Goal: Task Accomplishment & Management: Use online tool/utility

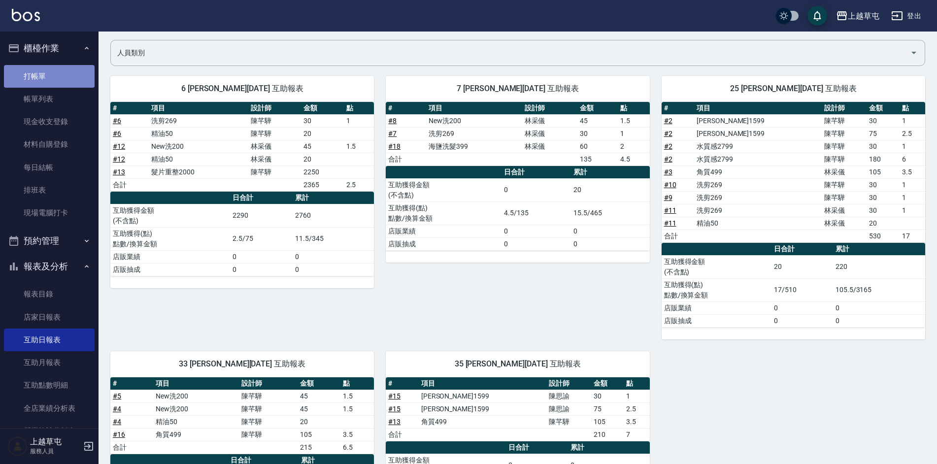
click at [53, 71] on link "打帳單" at bounding box center [49, 76] width 91 height 23
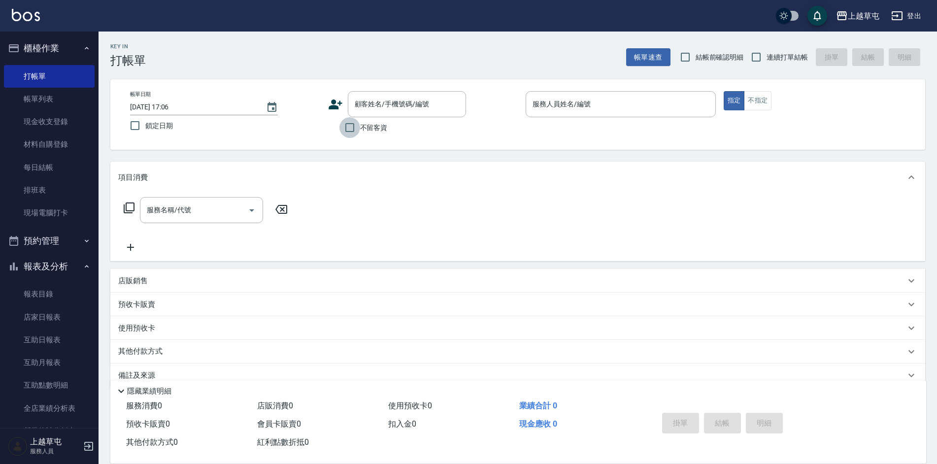
click at [346, 128] on input "不留客資" at bounding box center [349, 127] width 21 height 21
checkbox input "true"
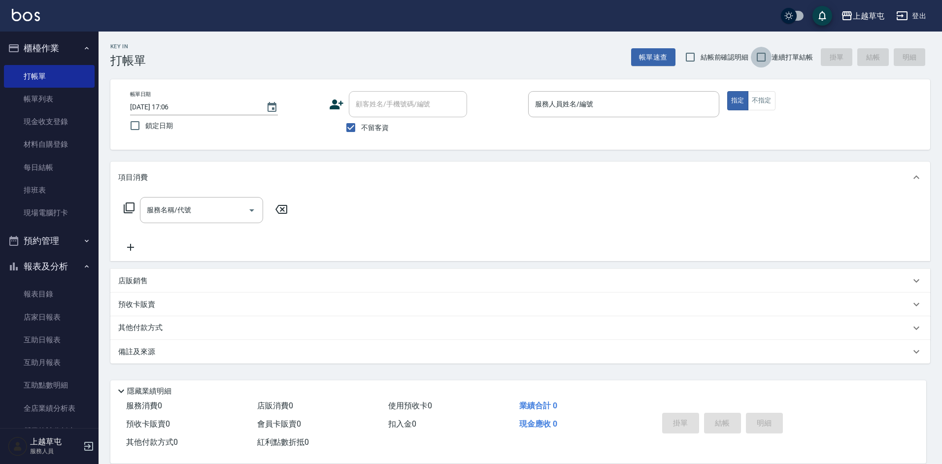
click at [758, 59] on input "連續打單結帳" at bounding box center [761, 57] width 21 height 21
checkbox input "true"
click at [591, 104] on input "服務人員姓名/編號" at bounding box center [623, 104] width 182 height 17
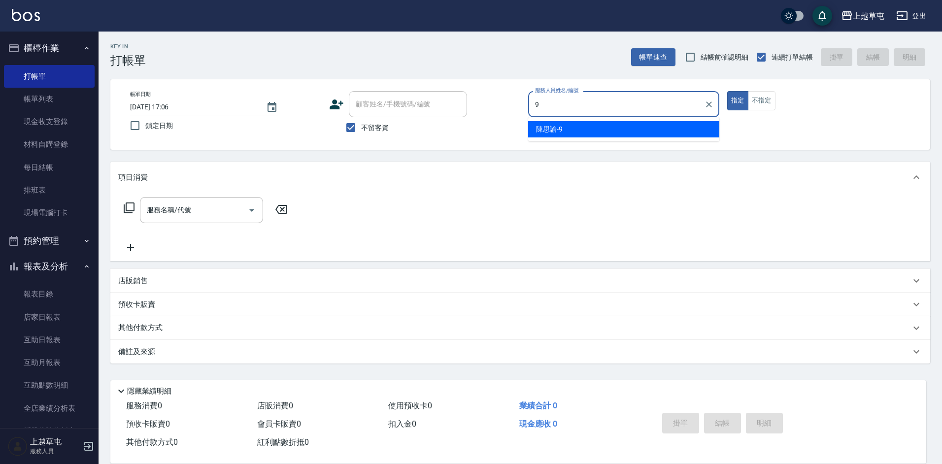
type input "[PERSON_NAME]-9"
type button "true"
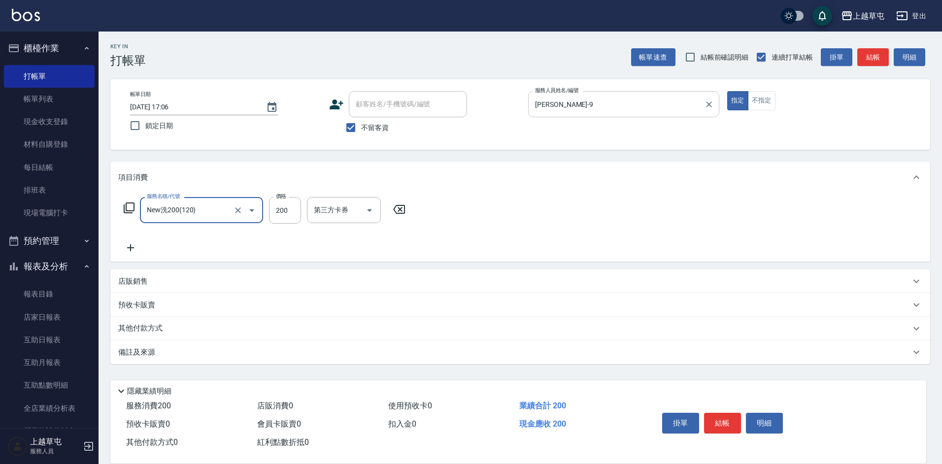
type input "New洗200(120)"
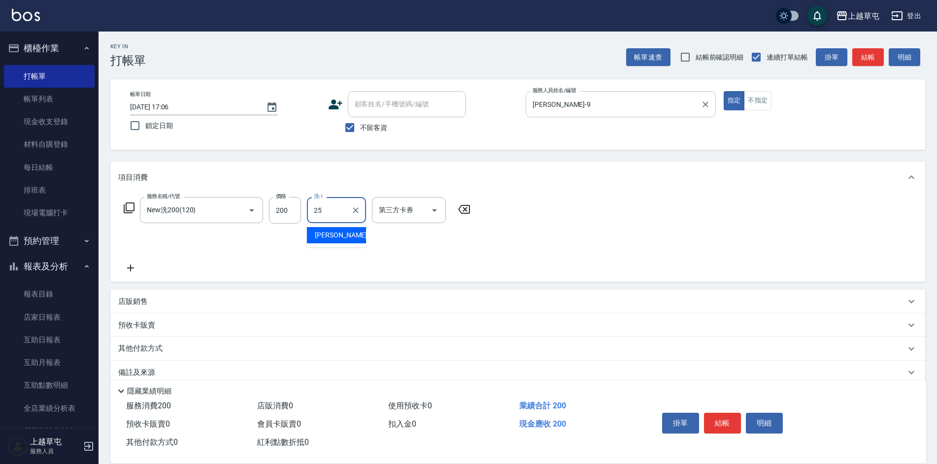
type input "[PERSON_NAME]25"
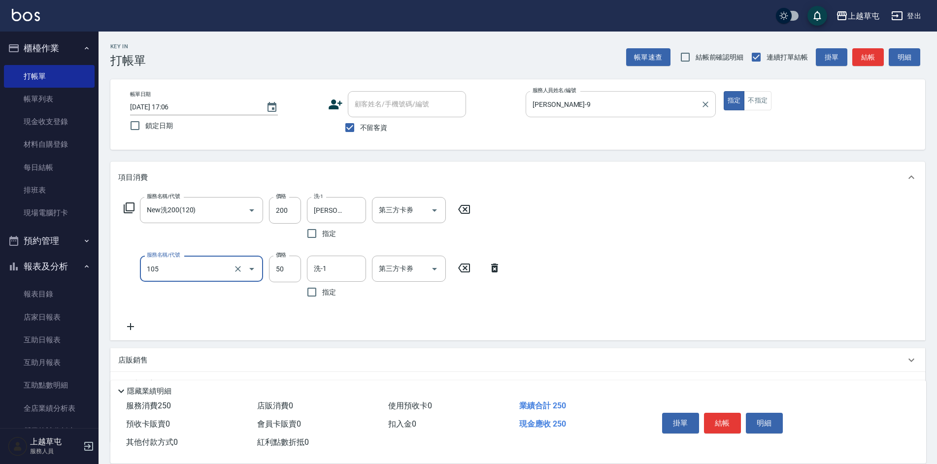
type input "精油50(105)"
type input "[PERSON_NAME]25"
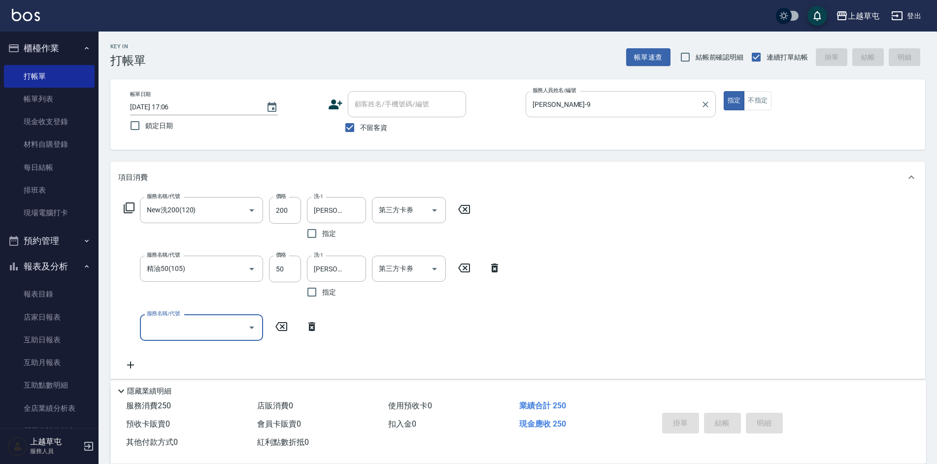
type input "[DATE] 17:07"
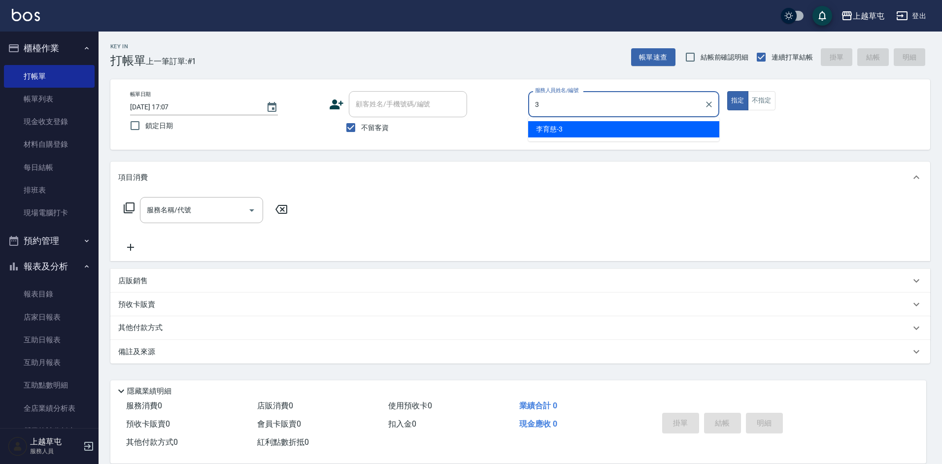
type input "[PERSON_NAME]-3"
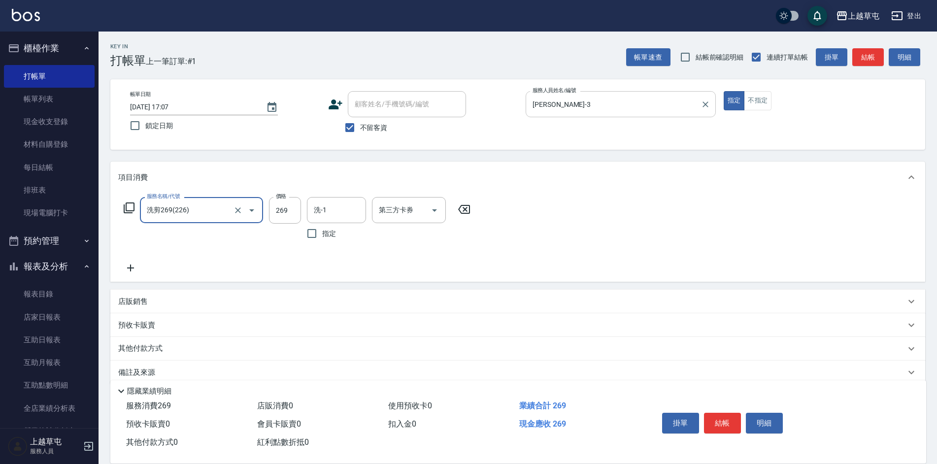
type input "洗剪269(226)"
type input "350"
type input "[PERSON_NAME]-33"
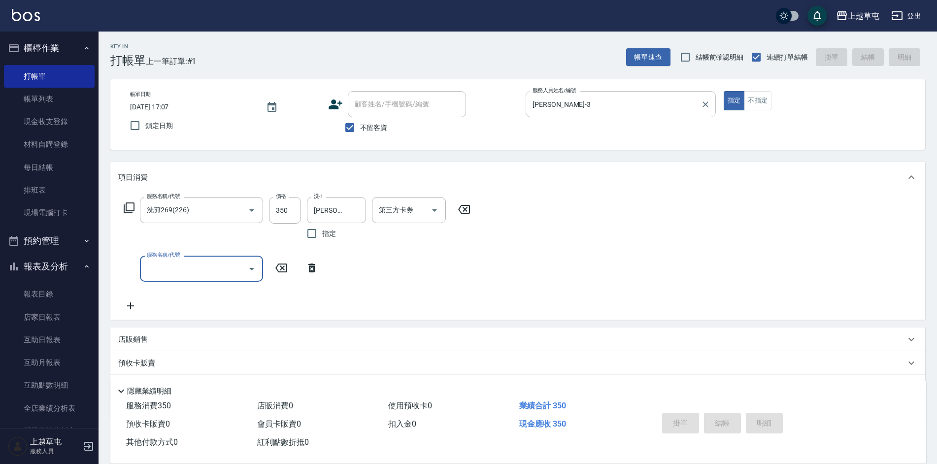
type input "[DATE] 17:08"
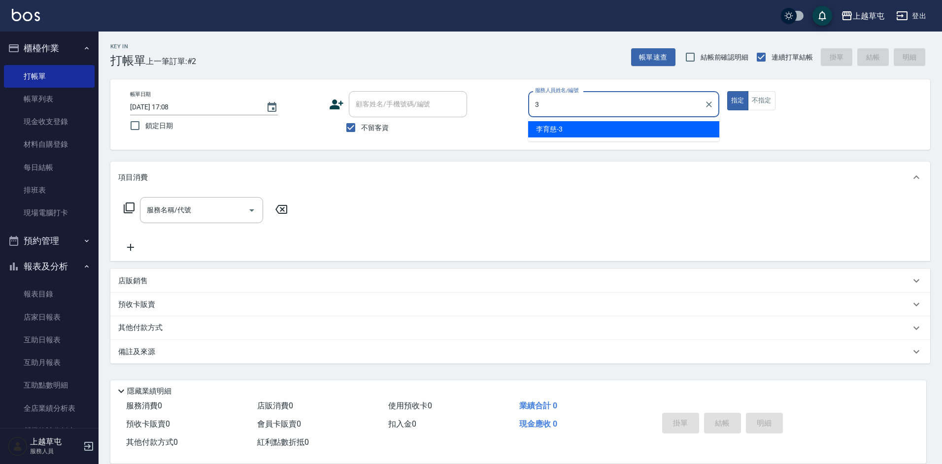
type input "[PERSON_NAME]-3"
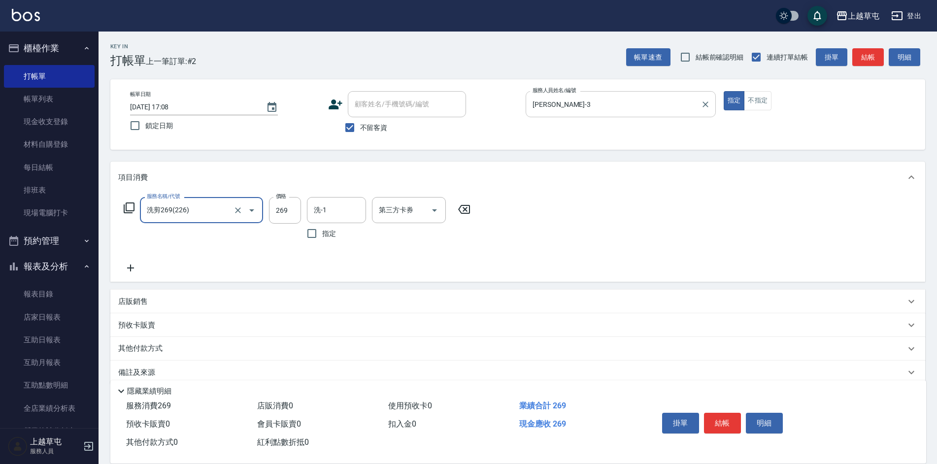
type input "洗剪269(226)"
type input "350"
type input "[PERSON_NAME]-35"
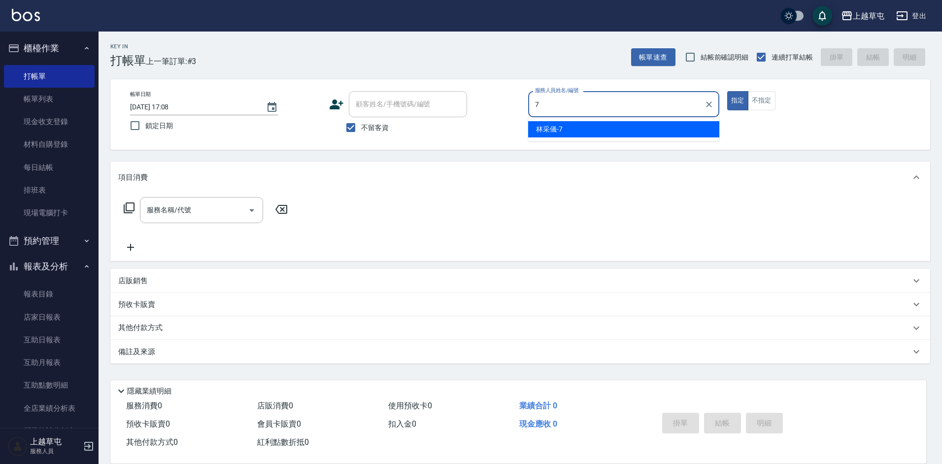
type input "[PERSON_NAME]-7"
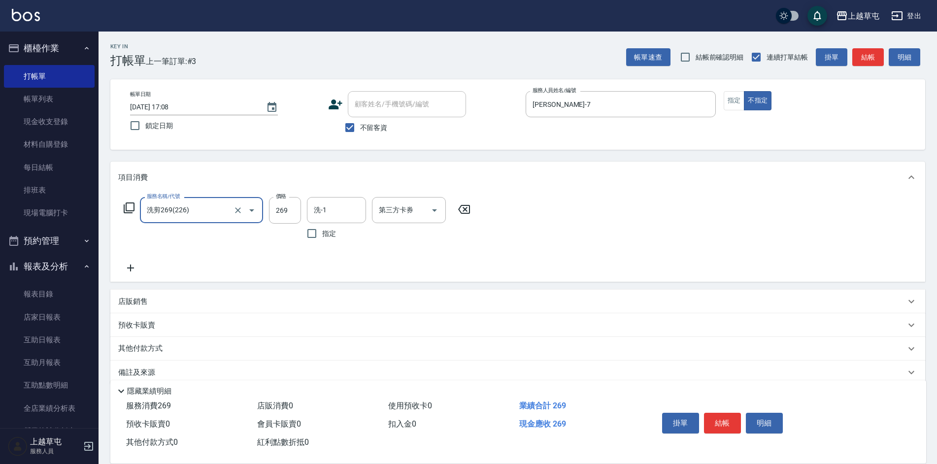
type input "洗剪269(226)"
type input "300"
type input "[PERSON_NAME]-7"
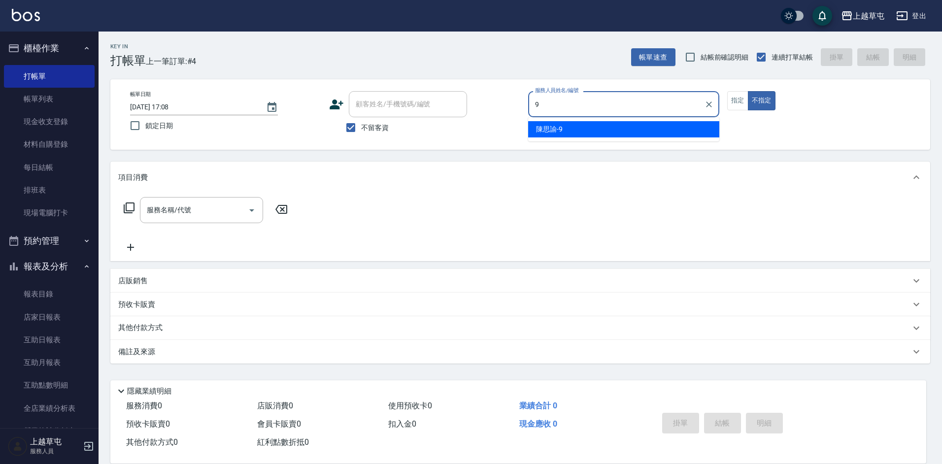
type input "[PERSON_NAME]-9"
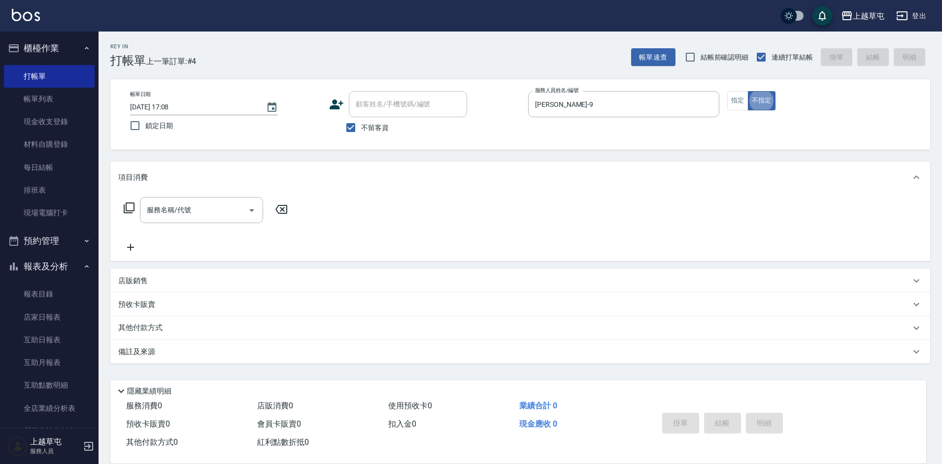
type button "false"
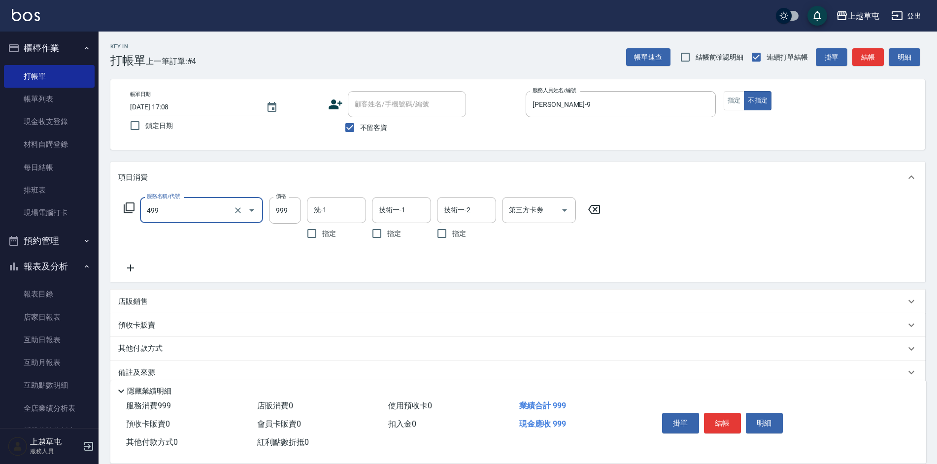
type input "染髮999(499)"
click at [247, 207] on icon "Open" at bounding box center [252, 210] width 12 height 12
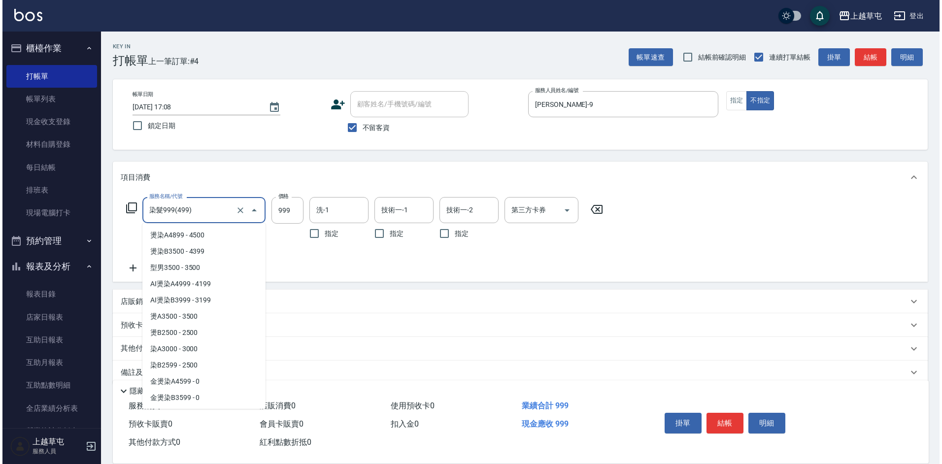
scroll to position [273, 0]
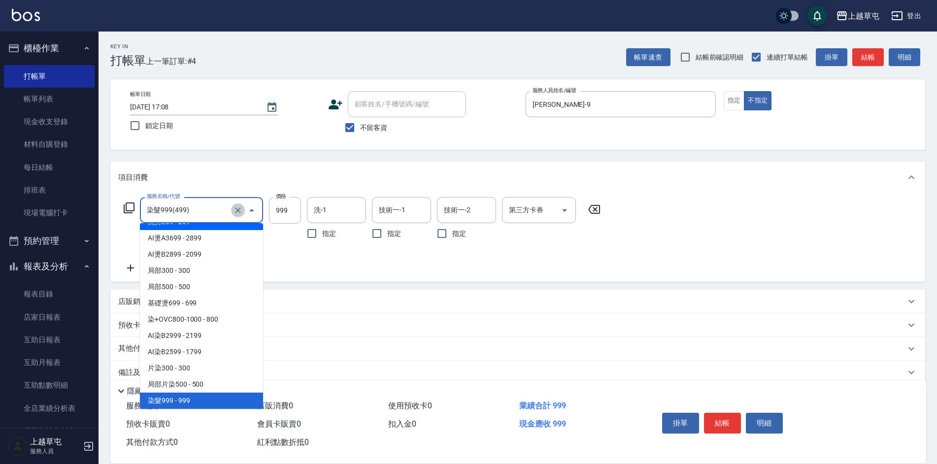
click at [239, 212] on icon "Clear" at bounding box center [238, 210] width 10 height 10
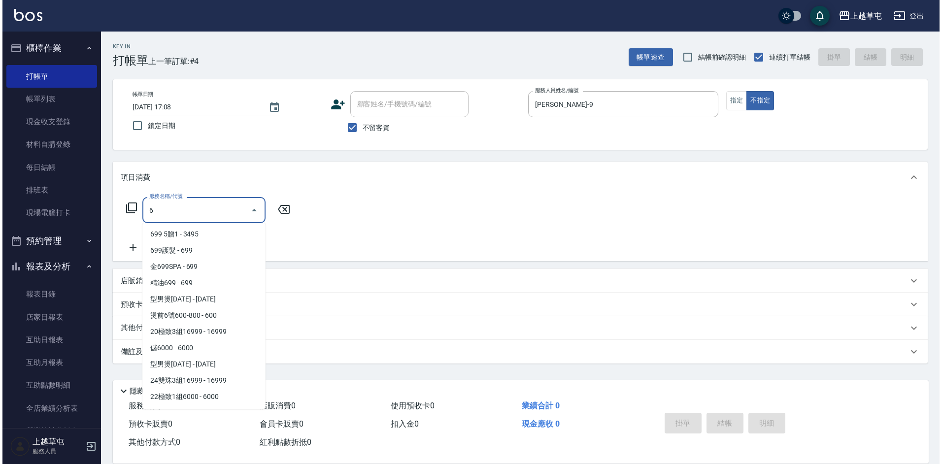
scroll to position [4, 0]
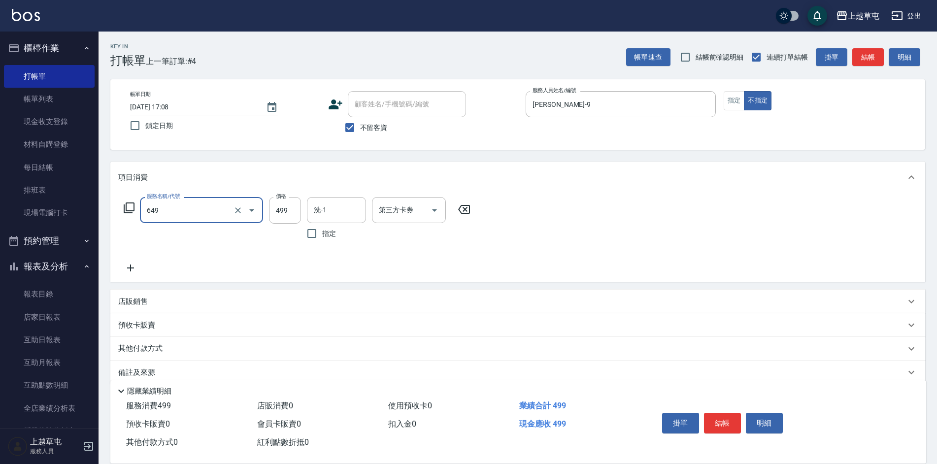
type input "角質499(649)"
type input "[PERSON_NAME]25"
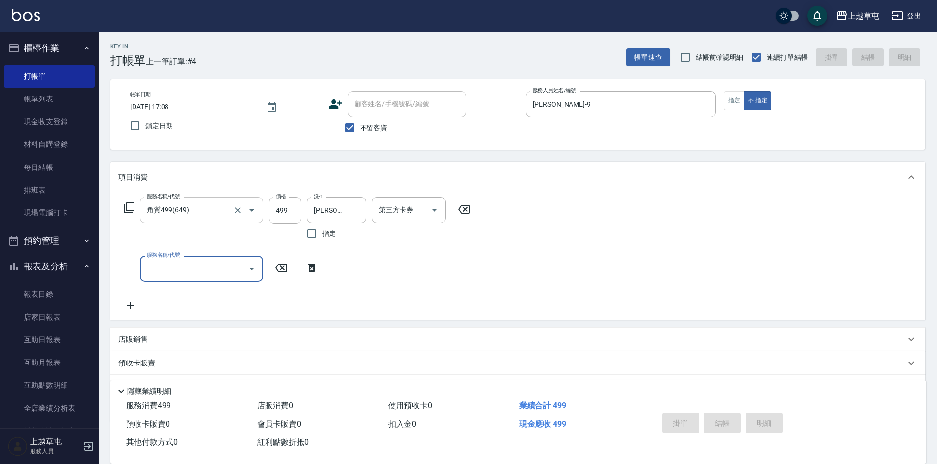
type input "[DATE] 17:09"
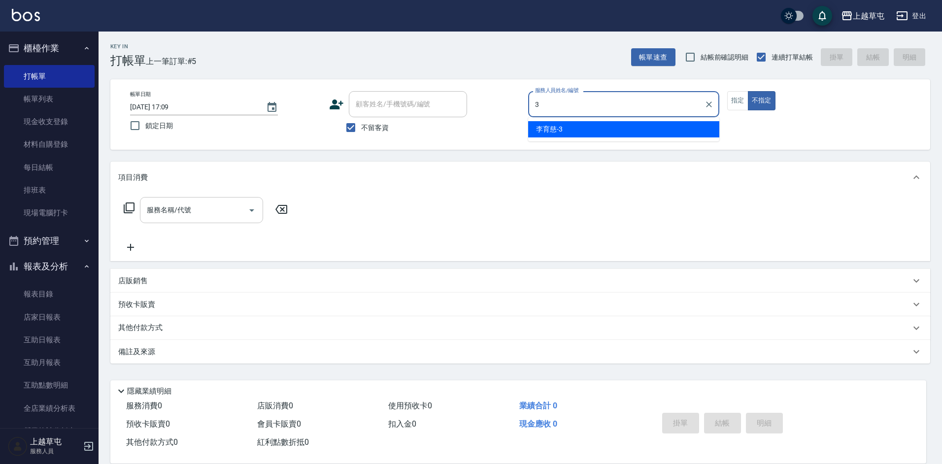
type input "[PERSON_NAME]-3"
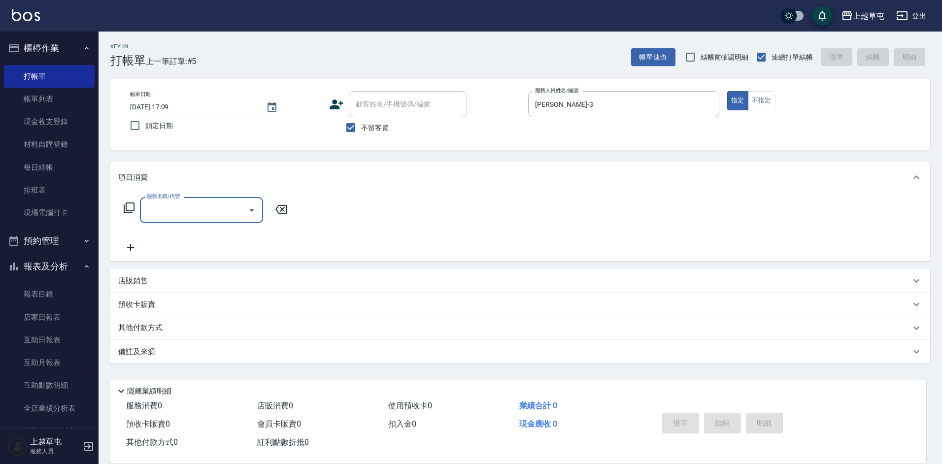
type input "1"
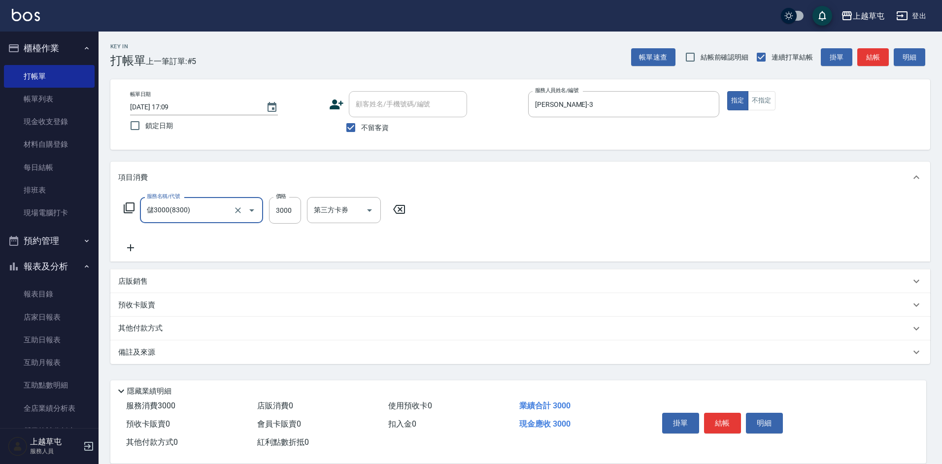
type input "儲3000(8300)"
type input "1000"
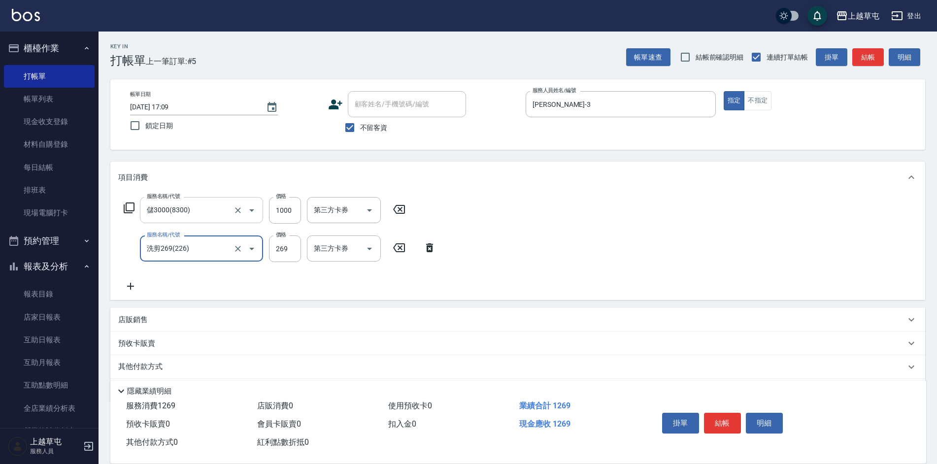
type input "洗剪269(226)"
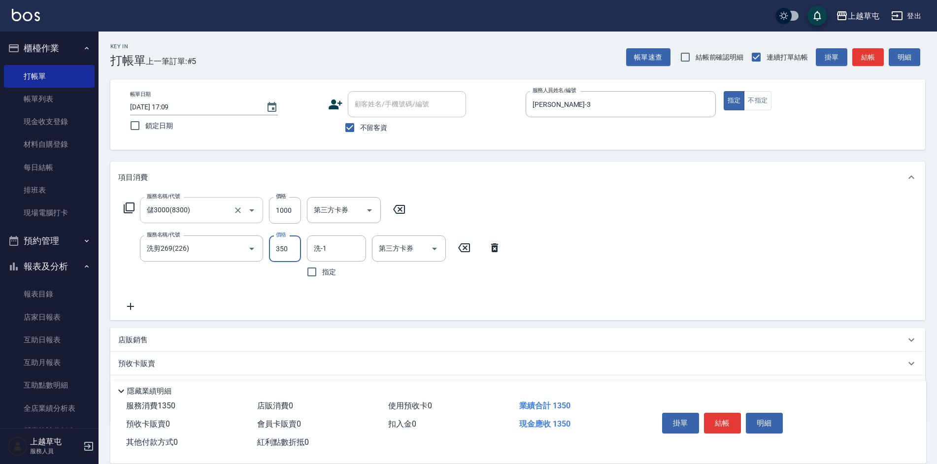
type input "350"
type input "[PERSON_NAME]-33"
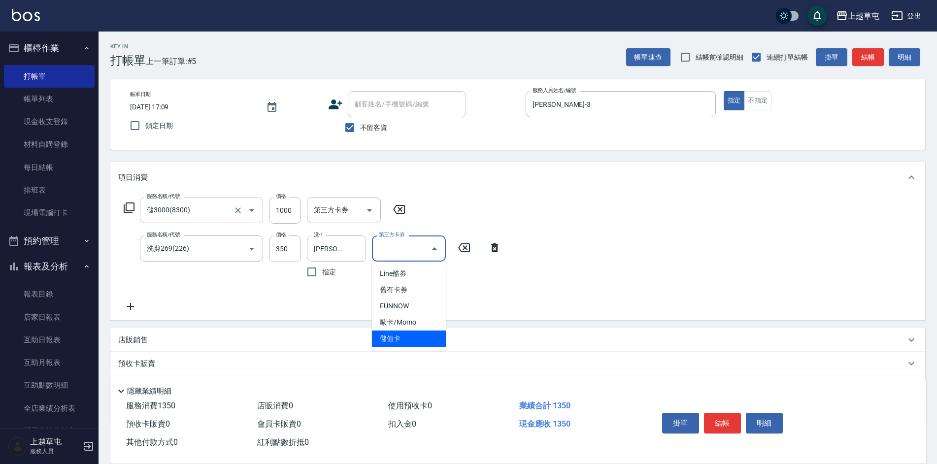
type input "儲值卡"
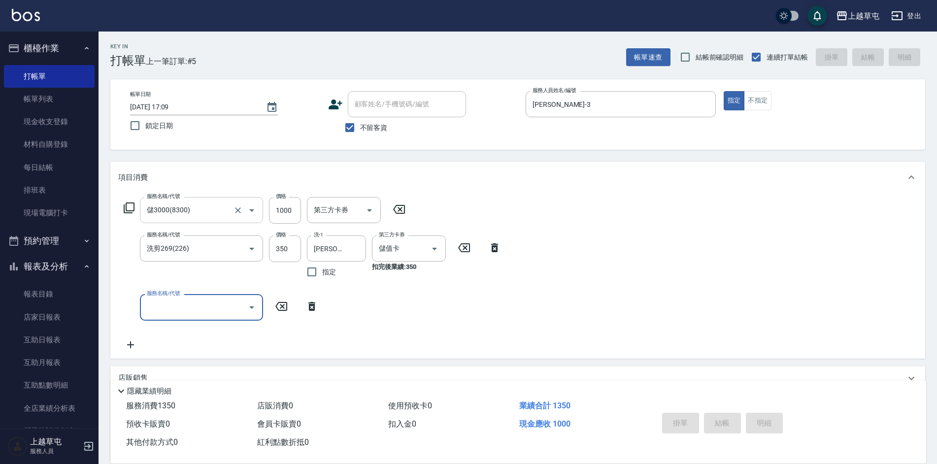
type input "[DATE] 17:10"
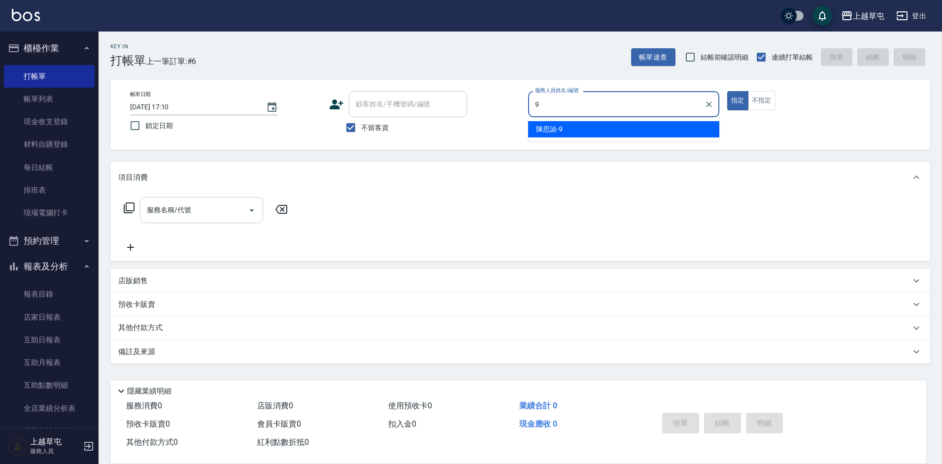
type input "[PERSON_NAME]-9"
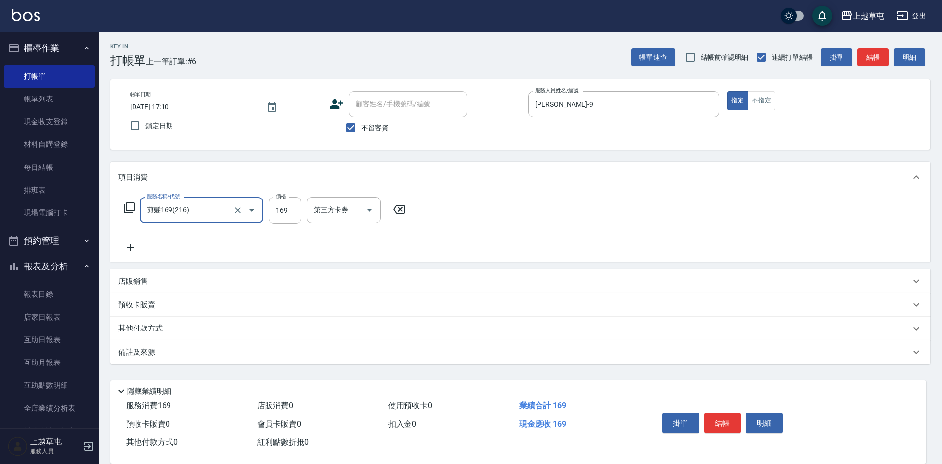
type input "剪髮169(216)"
type input "50"
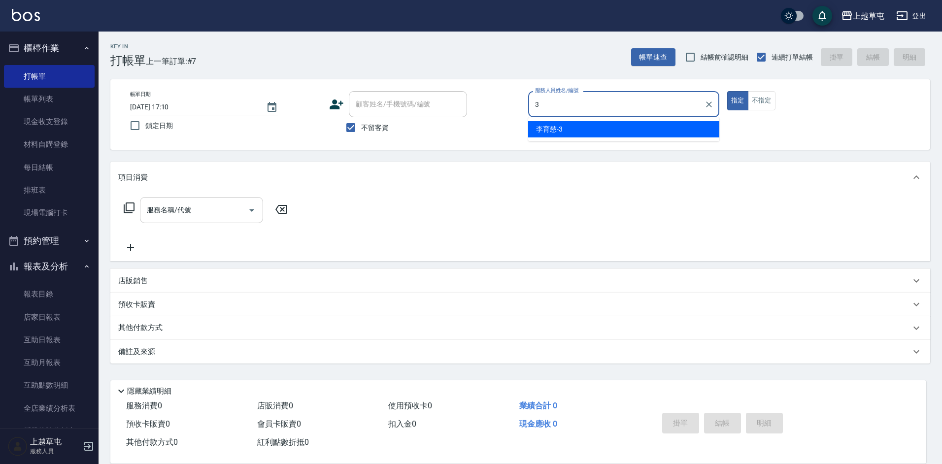
type input "[PERSON_NAME]-3"
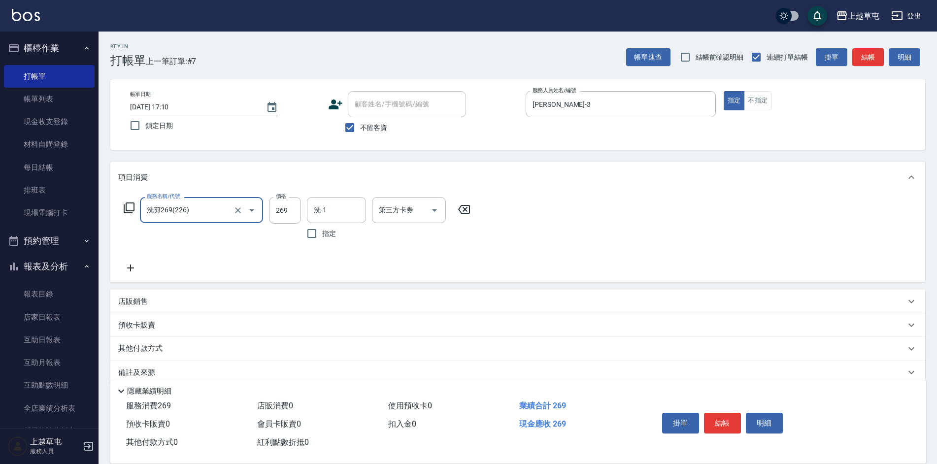
type input "洗剪269(226)"
type input "350"
type input "[PERSON_NAME]-33"
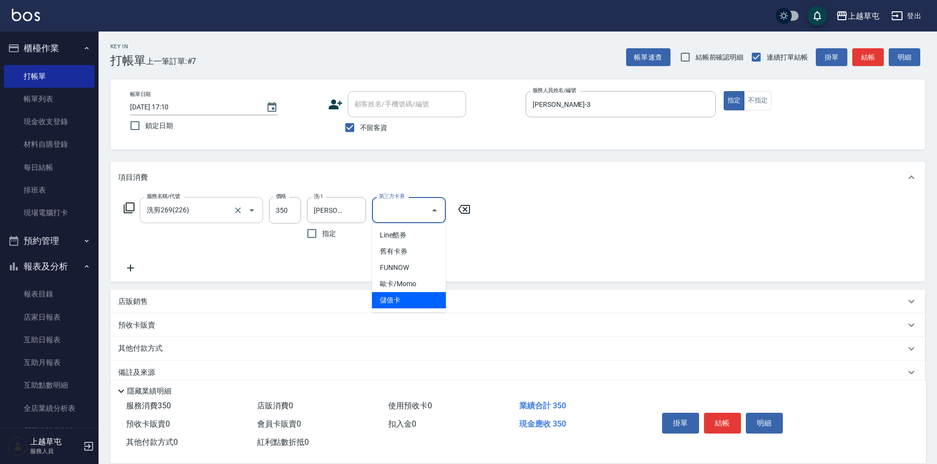
type input "儲值卡"
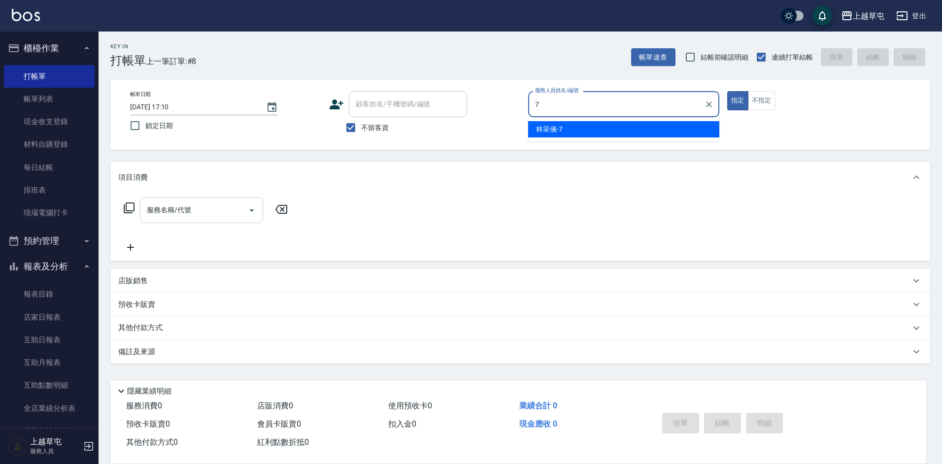
type input "[PERSON_NAME]-7"
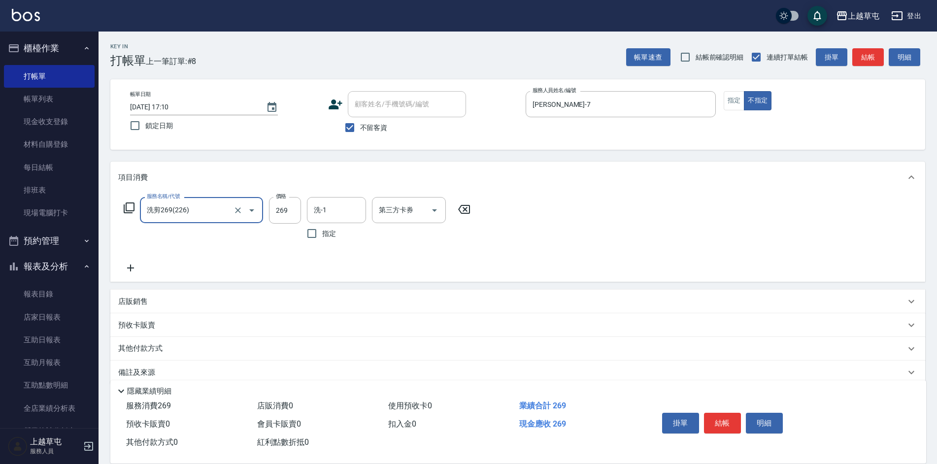
type input "洗剪269(226)"
type input "300"
type input "[PERSON_NAME]-7"
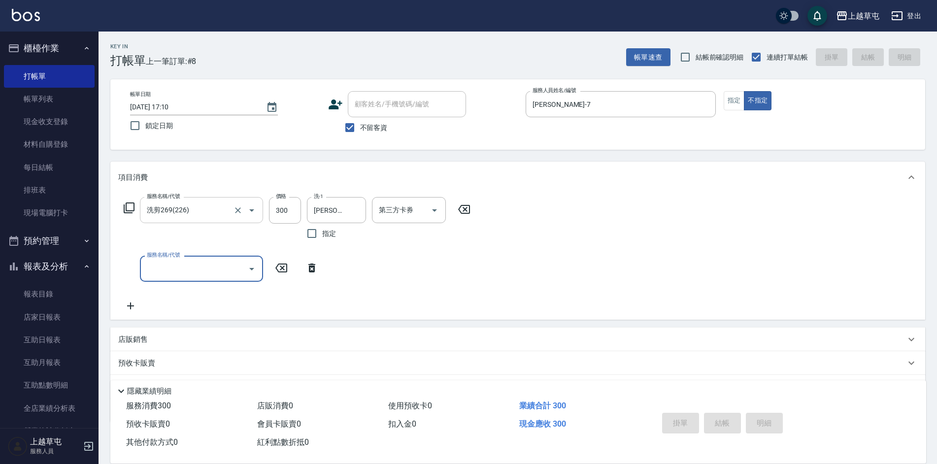
type input "[DATE] 17:11"
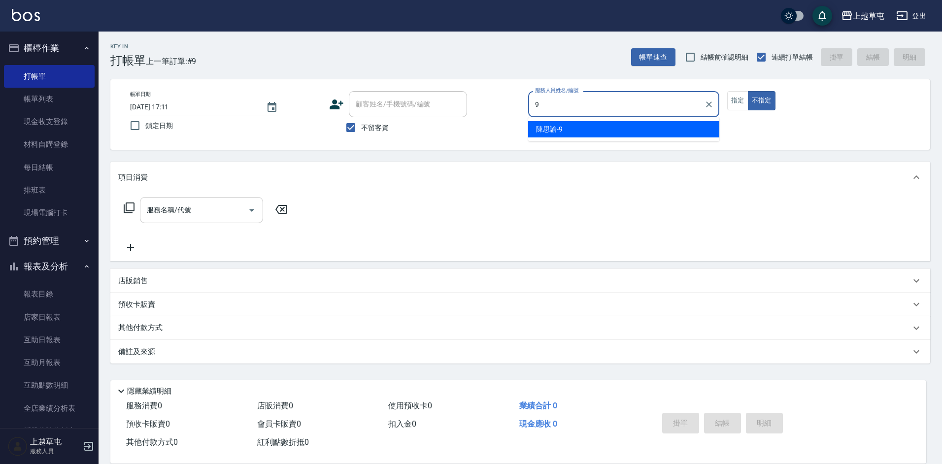
type input "[PERSON_NAME]-9"
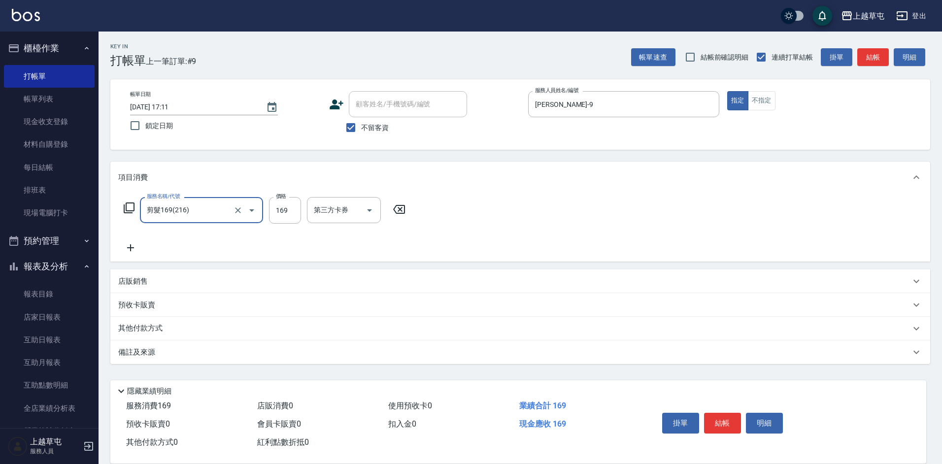
type input "剪髮169(216)"
type input "250"
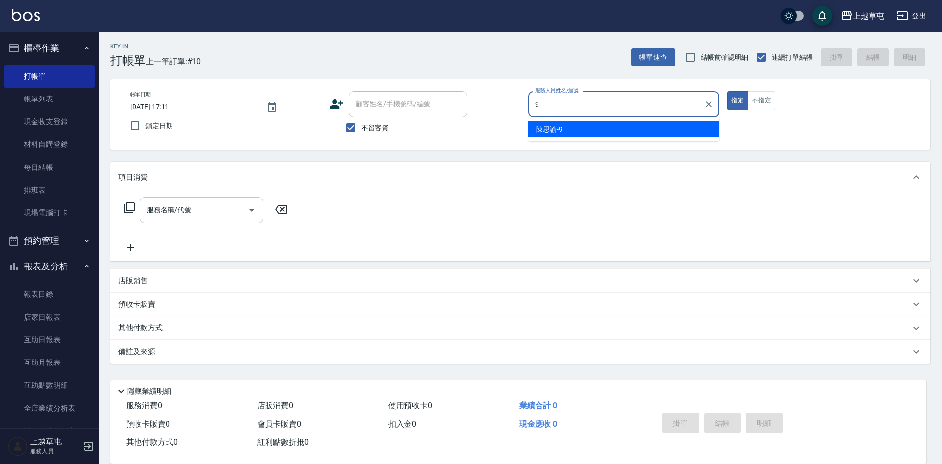
type input "[PERSON_NAME]-9"
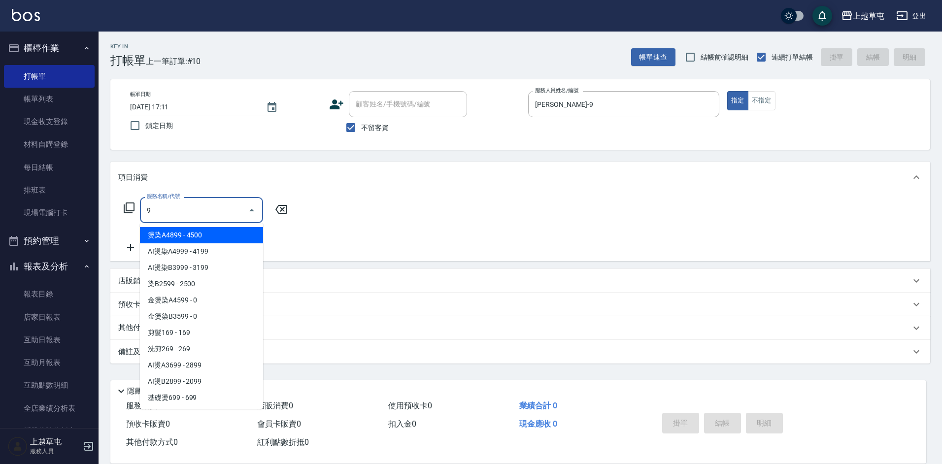
type input "燙染A4899(01)"
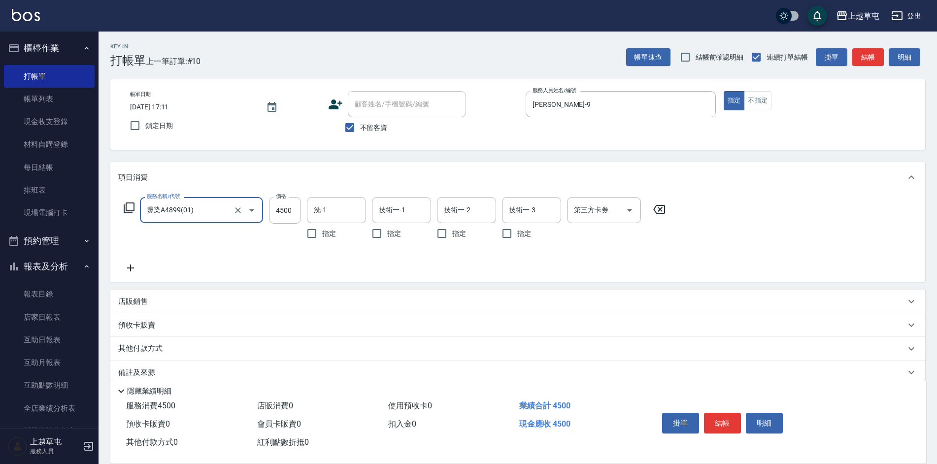
click at [239, 212] on icon "Clear" at bounding box center [238, 210] width 10 height 10
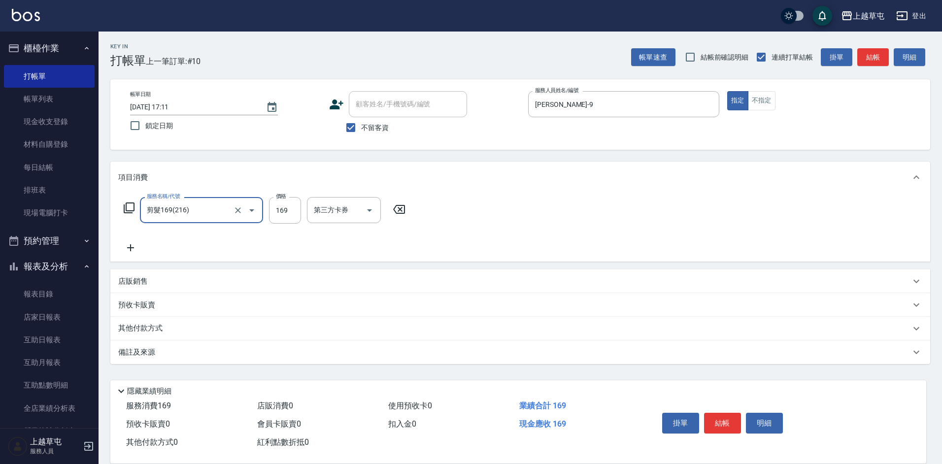
type input "剪髮169(216)"
type input "250"
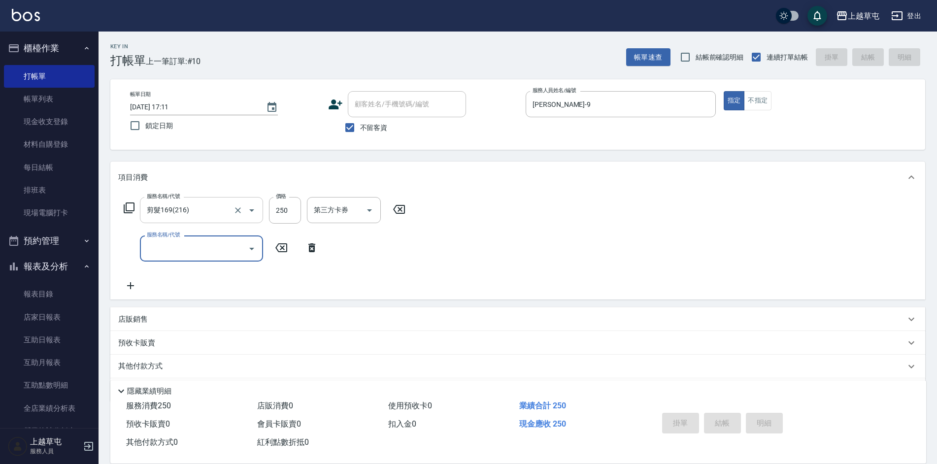
type input "[DATE] 17:12"
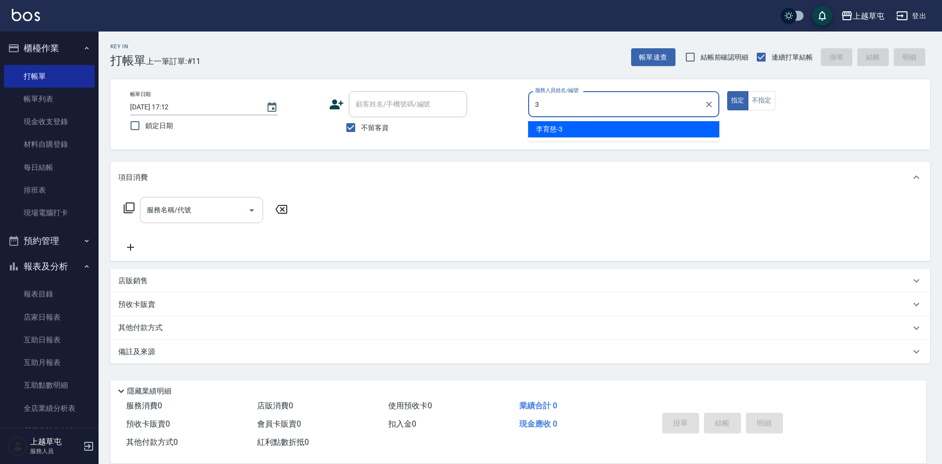
type input "[PERSON_NAME]-3"
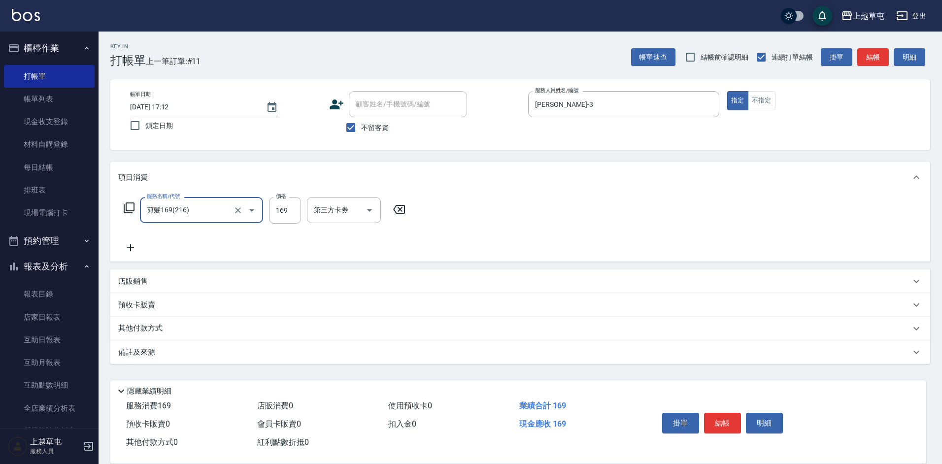
type input "剪髮169(216)"
type input "250"
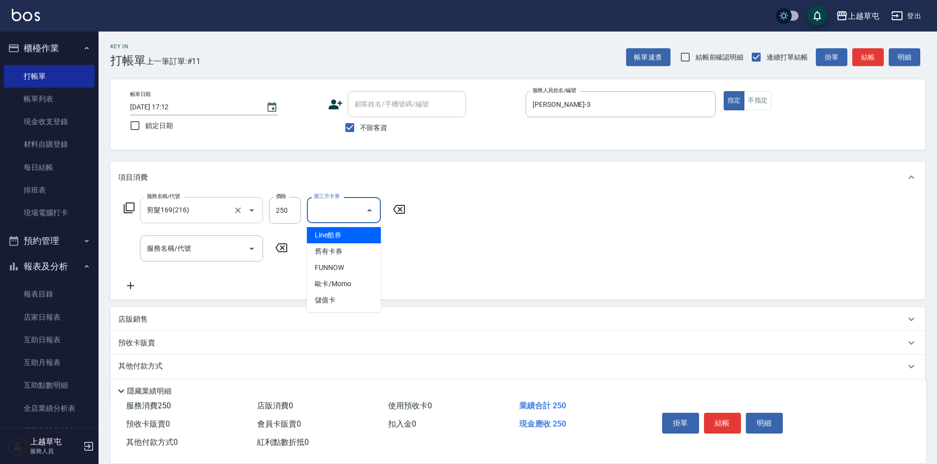
click at [360, 216] on input "第三方卡券" at bounding box center [336, 209] width 50 height 17
type input "儲值卡"
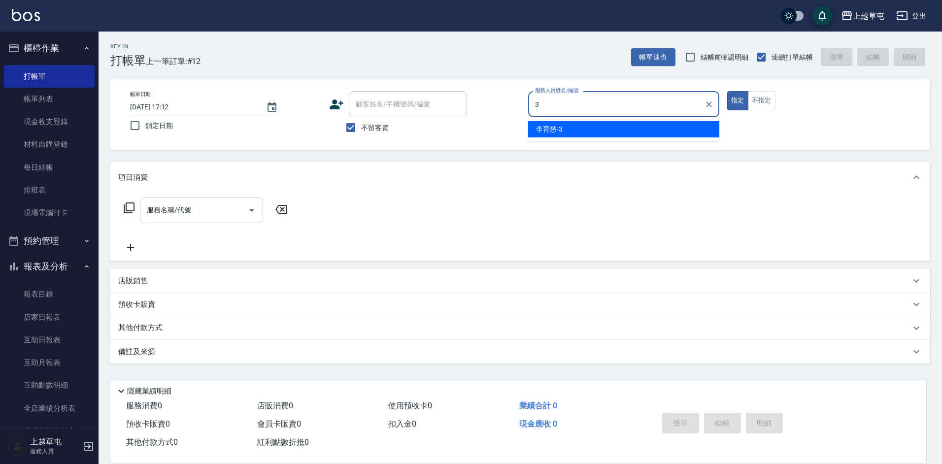
type input "[PERSON_NAME]-3"
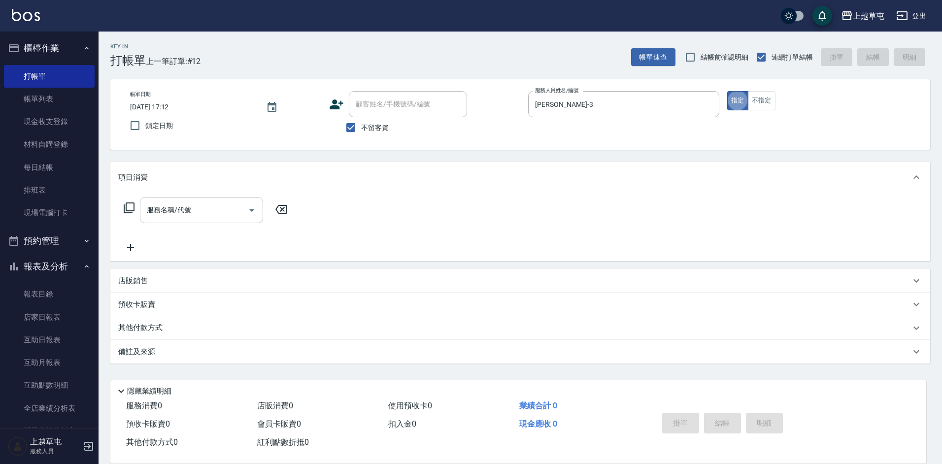
click at [172, 284] on div "店販銷售" at bounding box center [514, 281] width 792 height 10
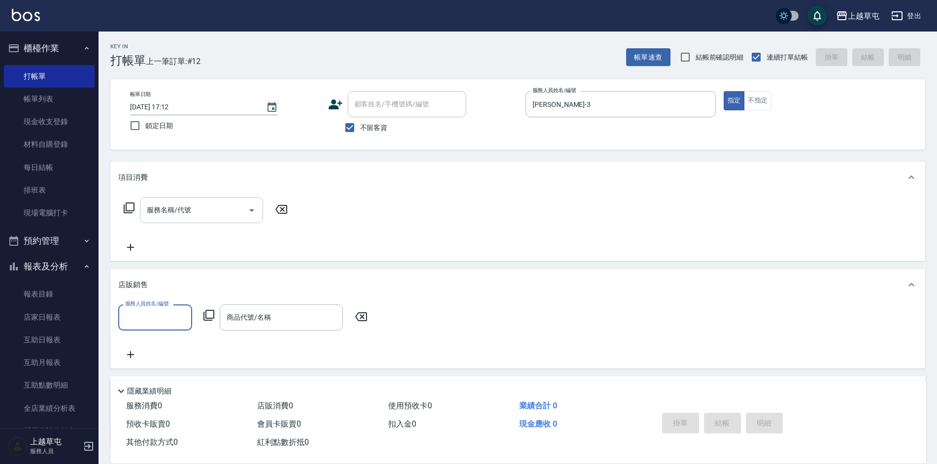
scroll to position [0, 0]
type input "[PERSON_NAME]-3"
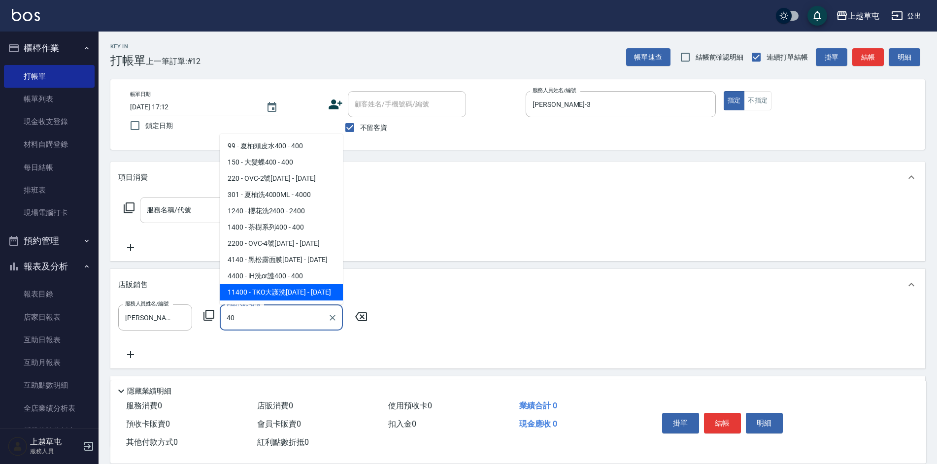
type input "4"
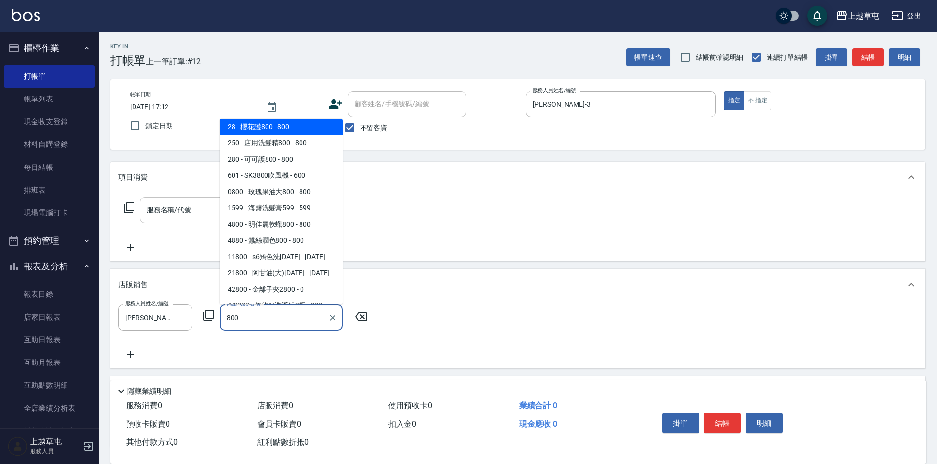
scroll to position [13, 0]
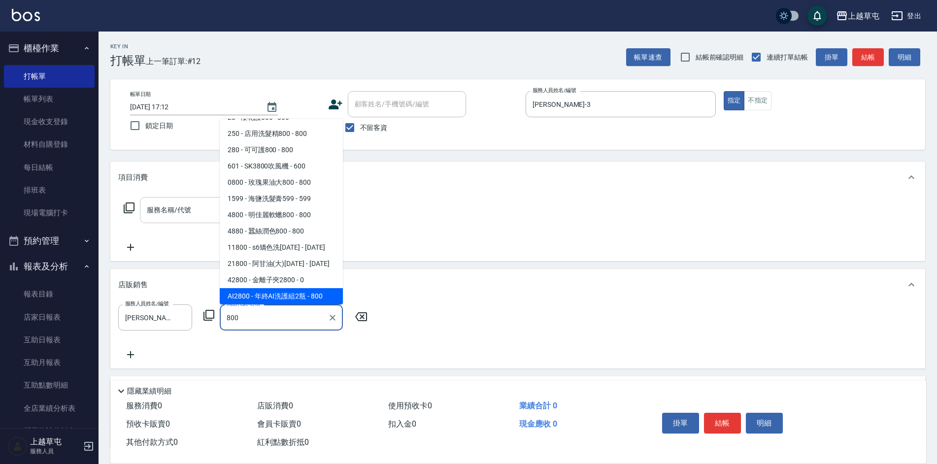
type input "年終AI洗護組2瓶"
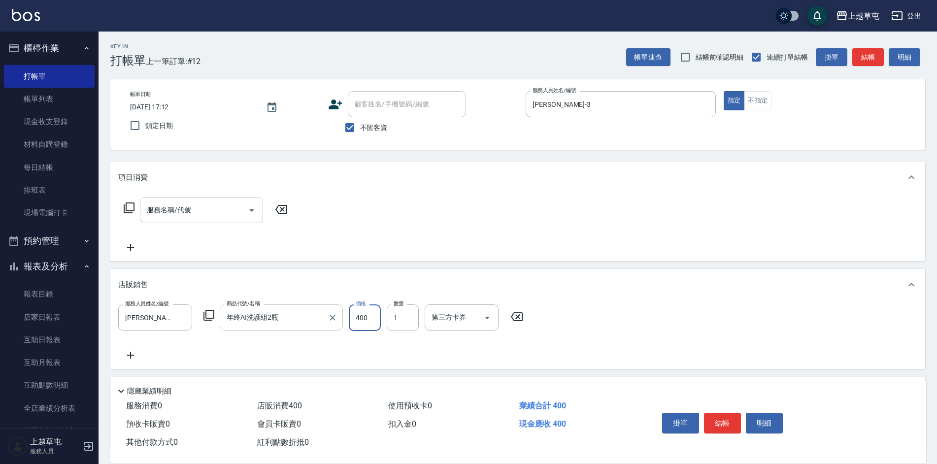
type input "400"
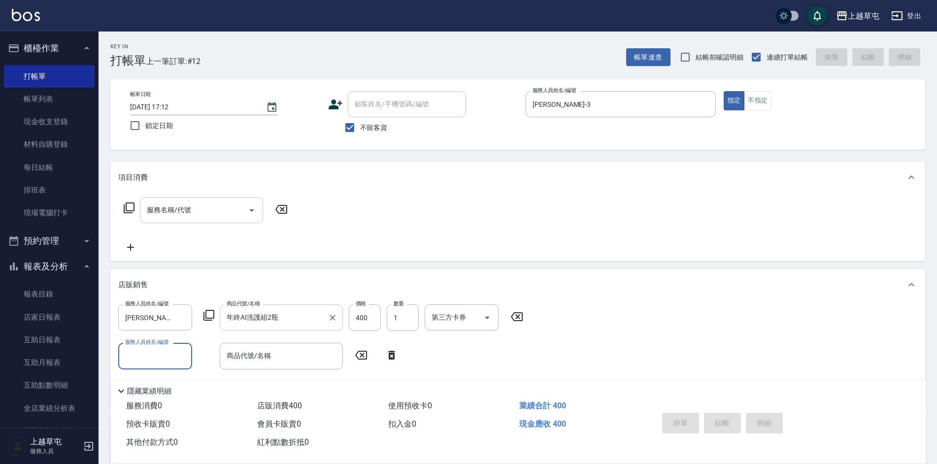
type input "[DATE] 17:13"
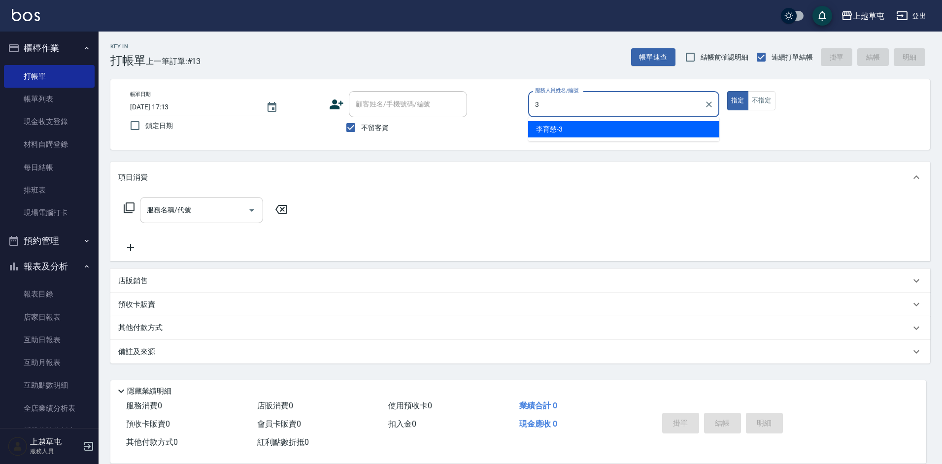
type input "[PERSON_NAME]-3"
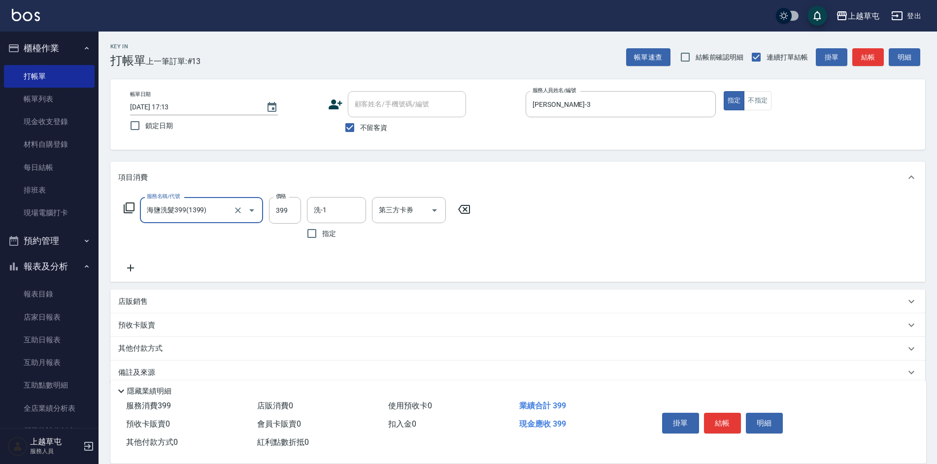
type input "海鹽洗髮399(1399)"
type input "[PERSON_NAME]25"
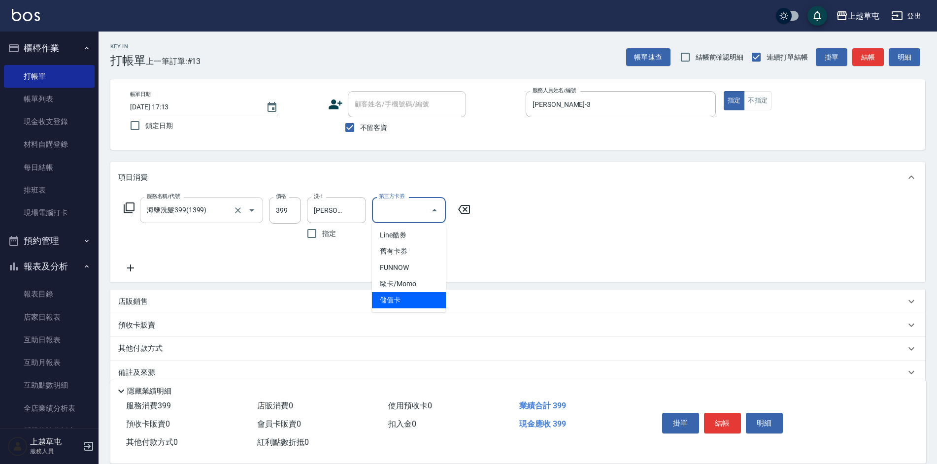
type input "儲值卡"
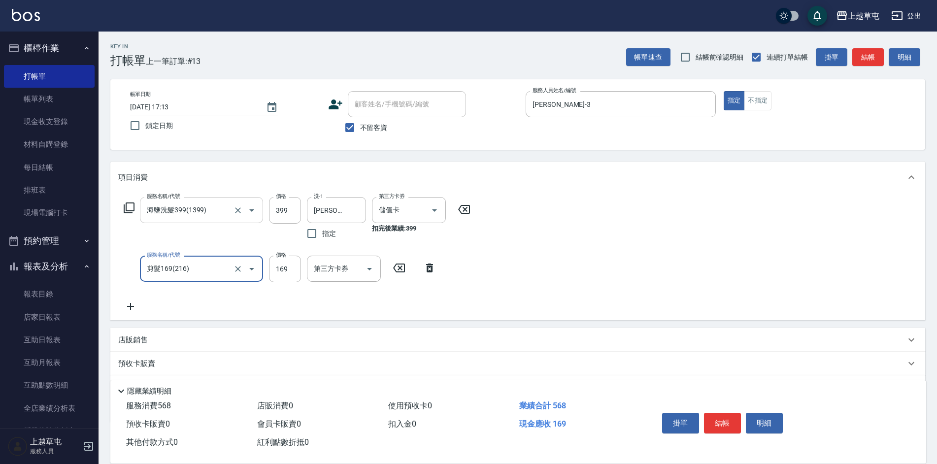
type input "剪髮169(216)"
type input "250"
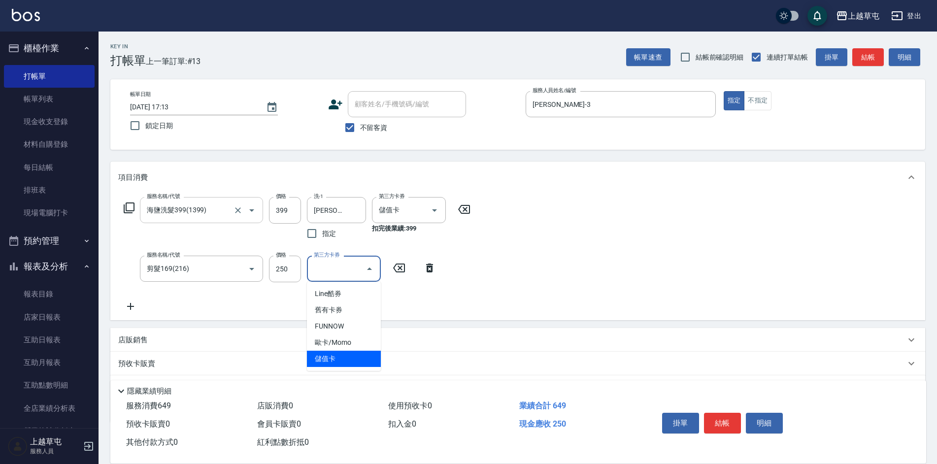
type input "儲值卡"
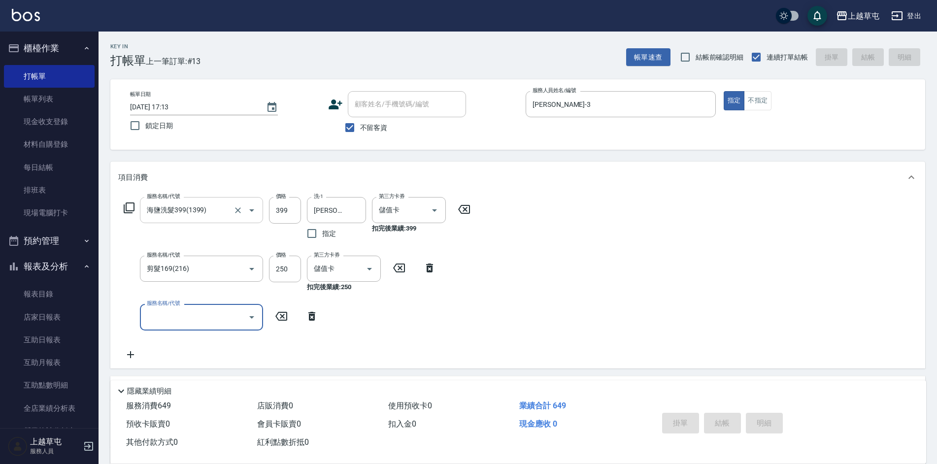
type input "[DATE] 17:14"
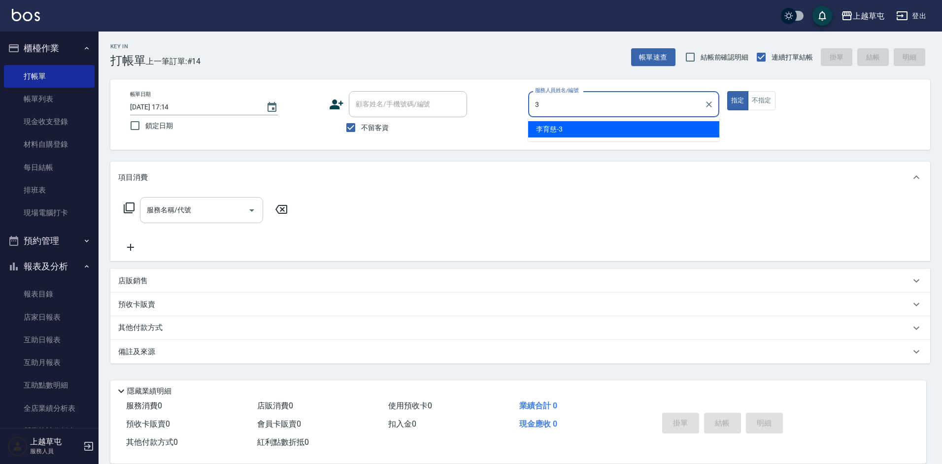
type input "[PERSON_NAME]-3"
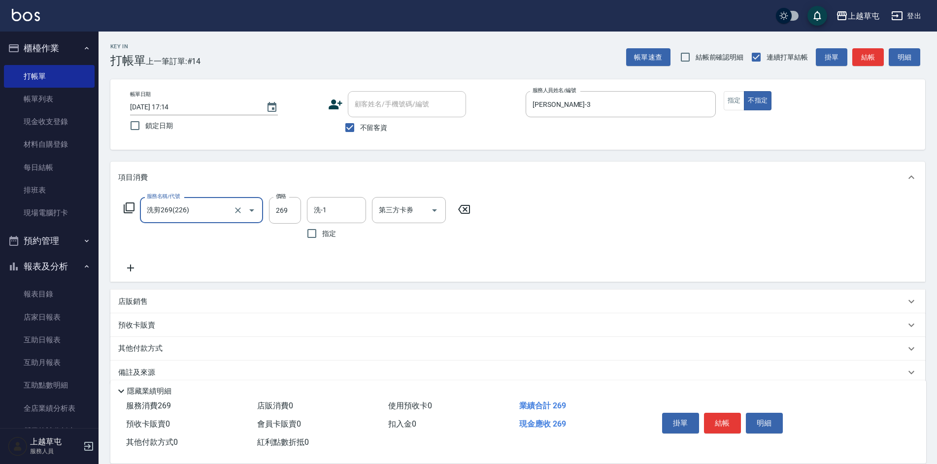
type input "洗剪269(226)"
type input "300"
type input "[PERSON_NAME]-39"
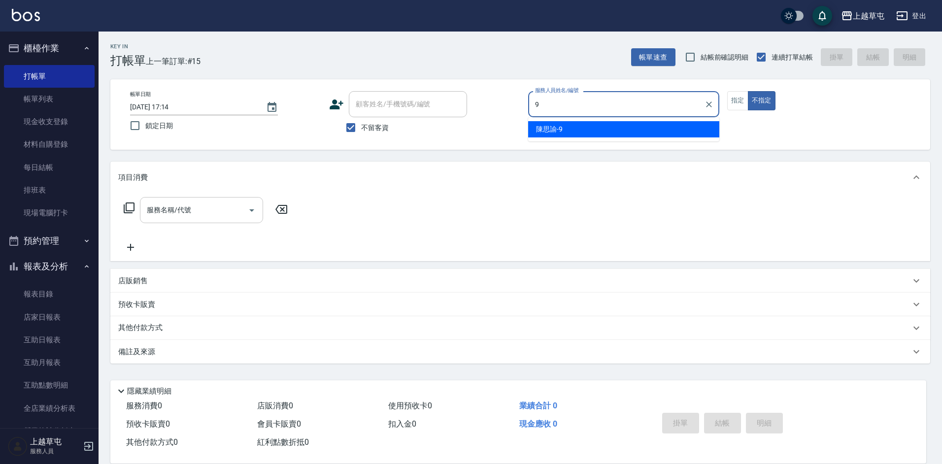
type input "[PERSON_NAME]-9"
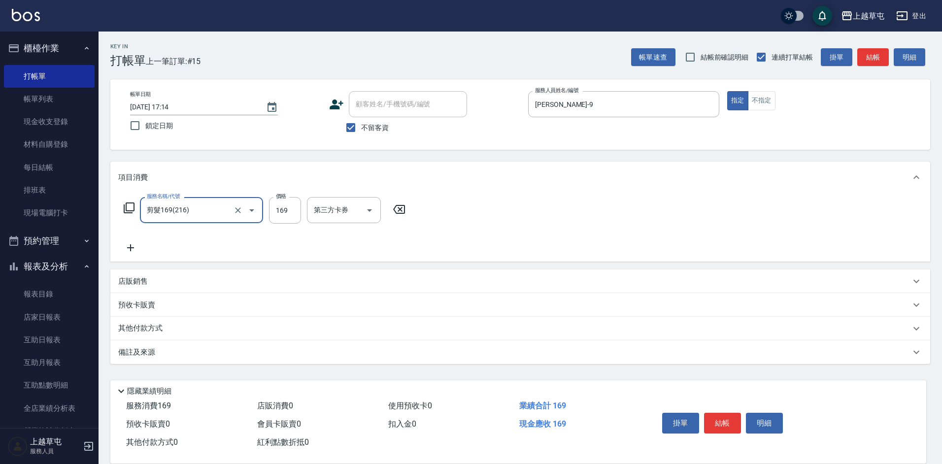
type input "剪髮169(216)"
type input "50"
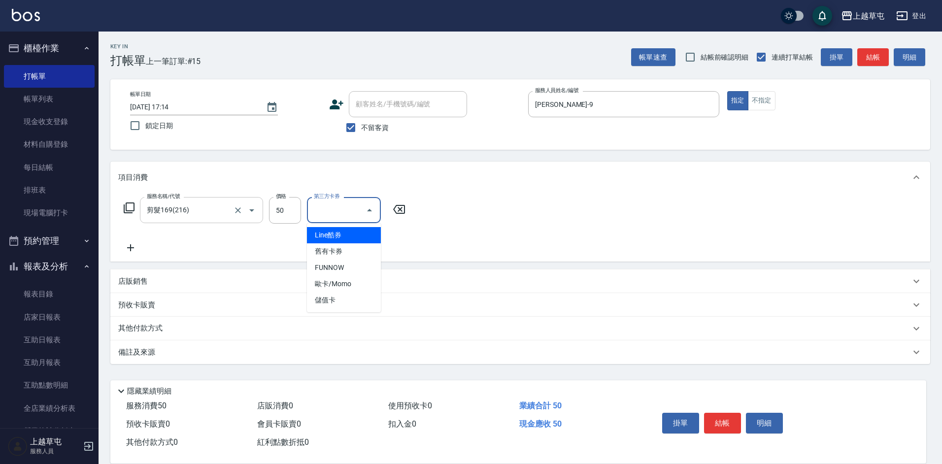
click at [474, 296] on div "預收卡販賣" at bounding box center [520, 305] width 820 height 24
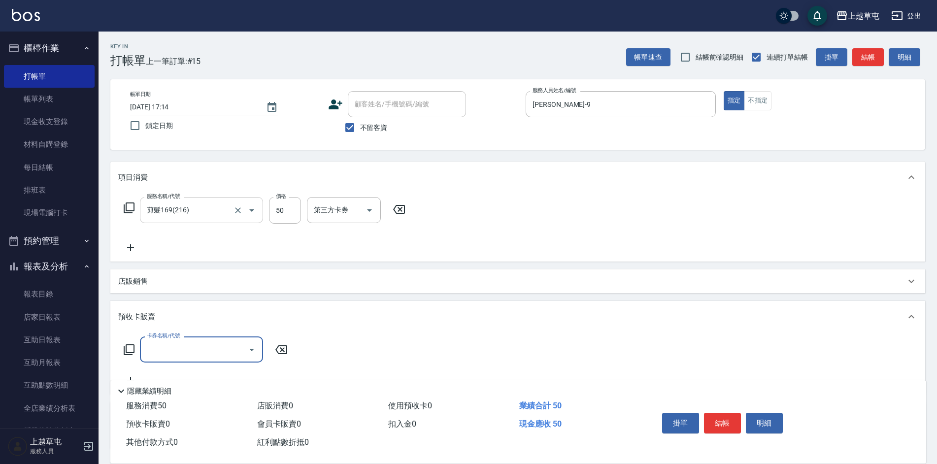
scroll to position [0, 0]
click at [491, 231] on div "服務名稱/代號 剪髮169(216) 服務名稱/代號 價格 50 價格 第三方卡券 第三方卡券" at bounding box center [517, 227] width 815 height 68
click at [914, 316] on icon at bounding box center [911, 317] width 12 height 12
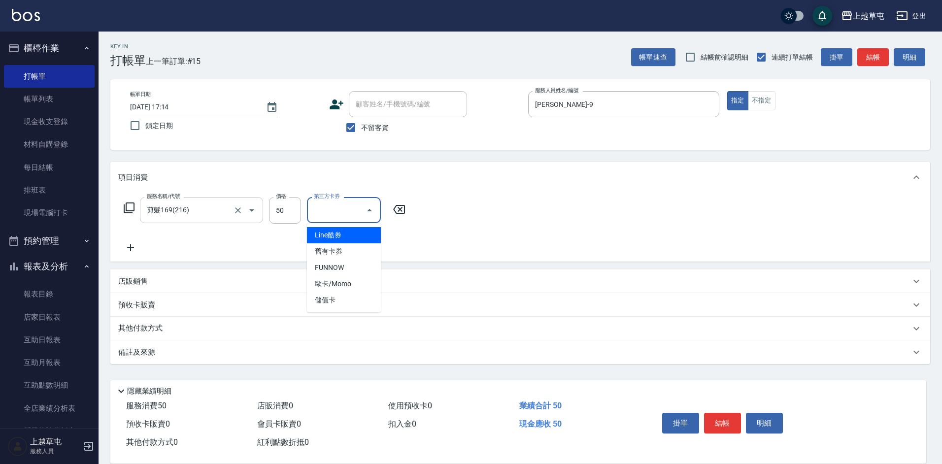
click at [360, 209] on input "第三方卡券" at bounding box center [336, 209] width 50 height 17
type input "儲值卡"
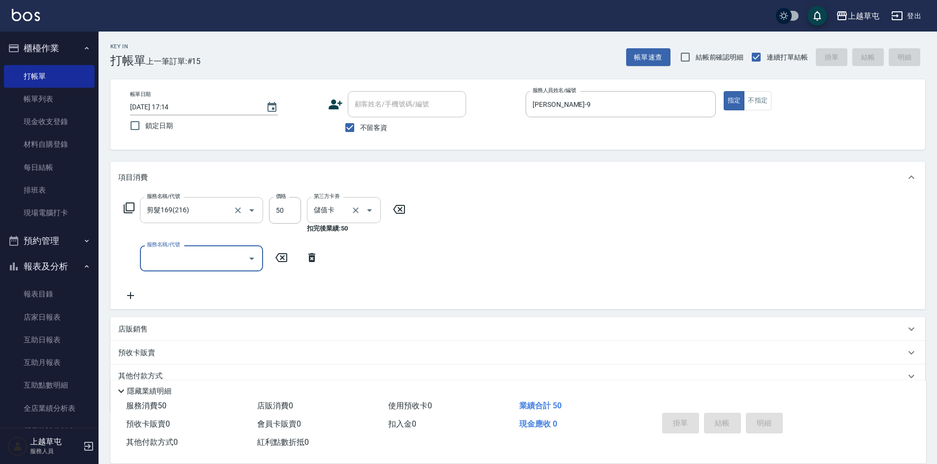
type input "[DATE] 17:15"
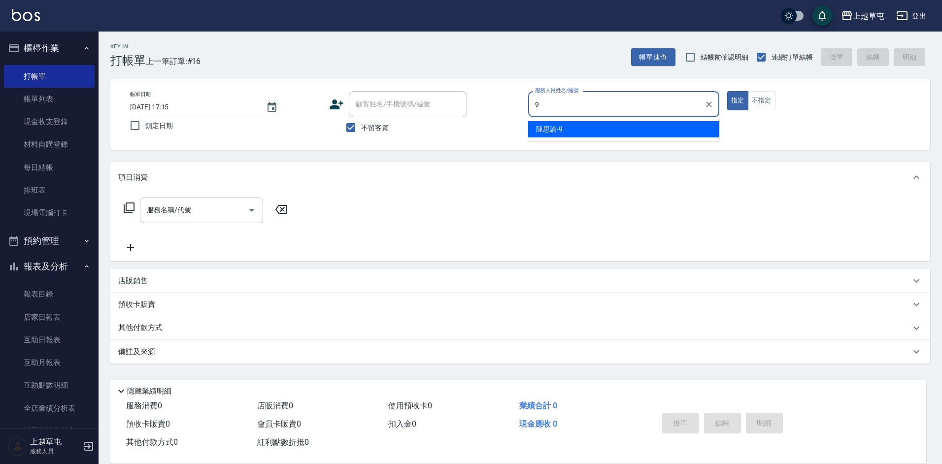
type input "[PERSON_NAME]-9"
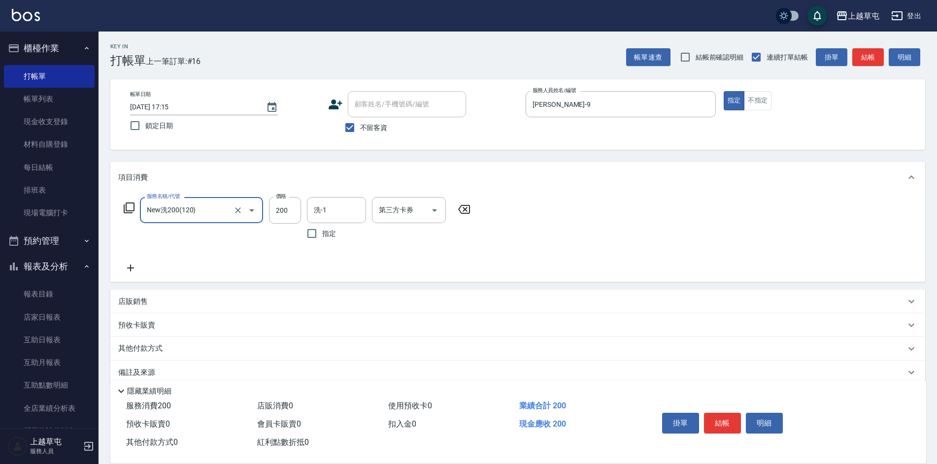
type input "New洗200(120)"
type input "[PERSON_NAME]-35"
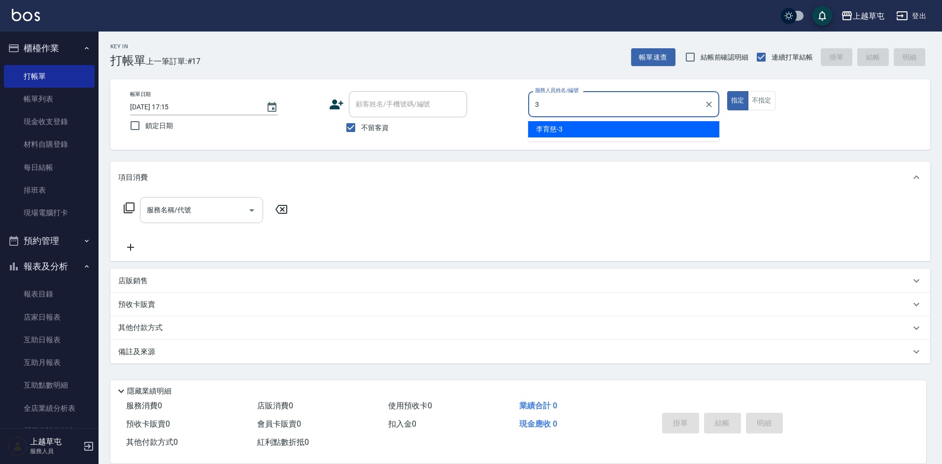
type input "[PERSON_NAME]-3"
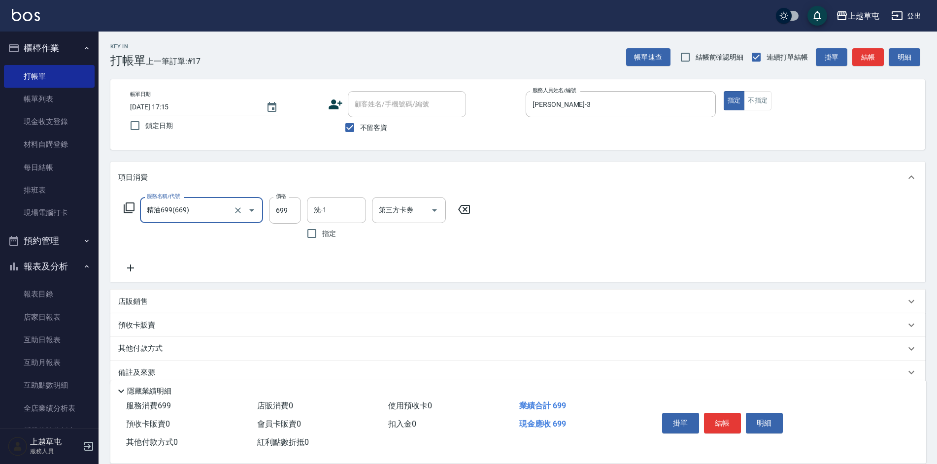
type input "精油699(669)"
type input "0"
type input "[PERSON_NAME]-39"
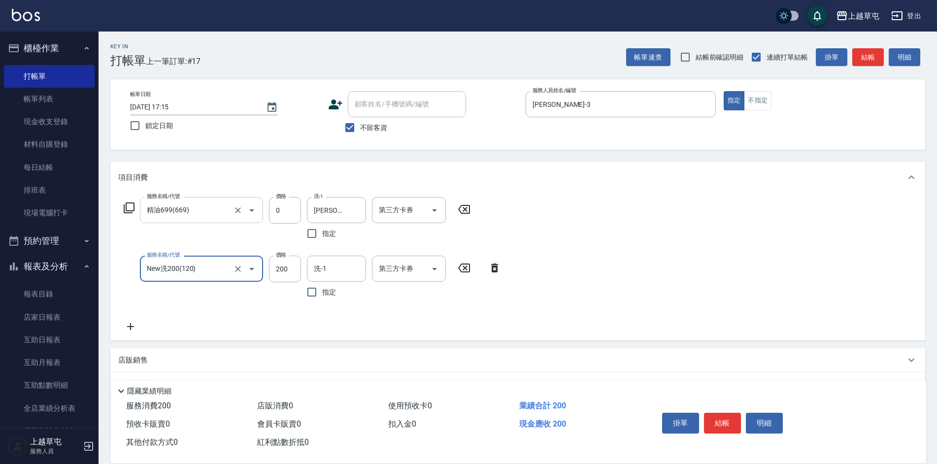
type input "New洗200(120)"
drag, startPoint x: 290, startPoint y: 271, endPoint x: 284, endPoint y: 271, distance: 5.4
click at [284, 271] on input "11" at bounding box center [285, 269] width 32 height 27
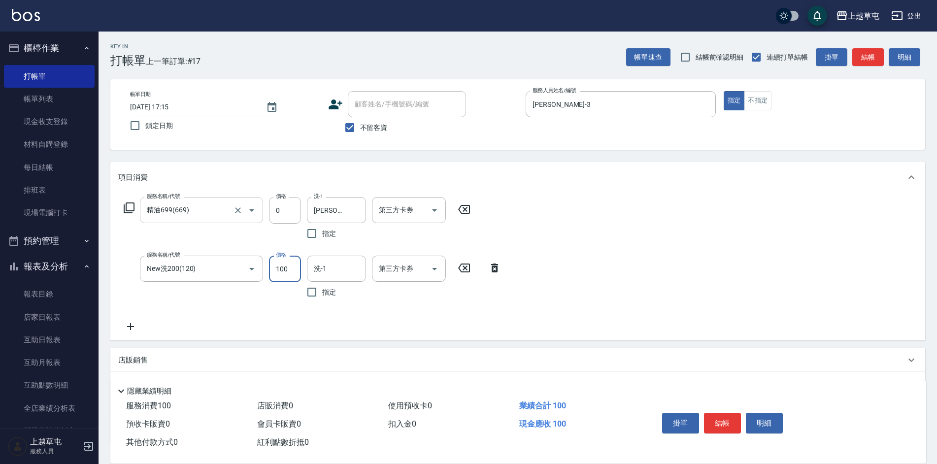
type input "100"
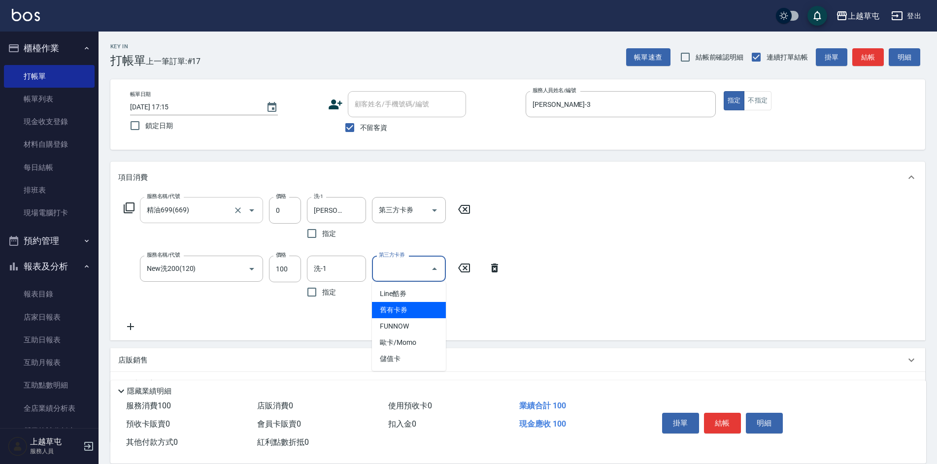
type input "舊有卡券"
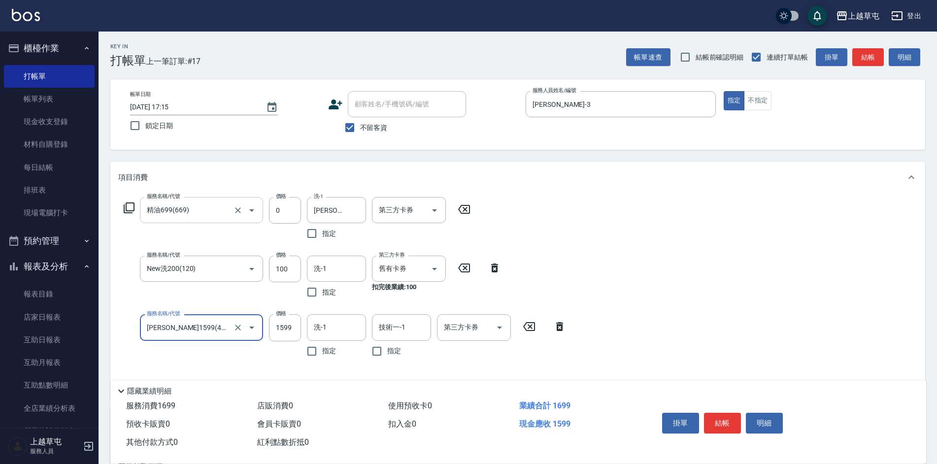
type input "[PERSON_NAME]1599(41599)"
type input "1899"
type input "[PERSON_NAME]-39"
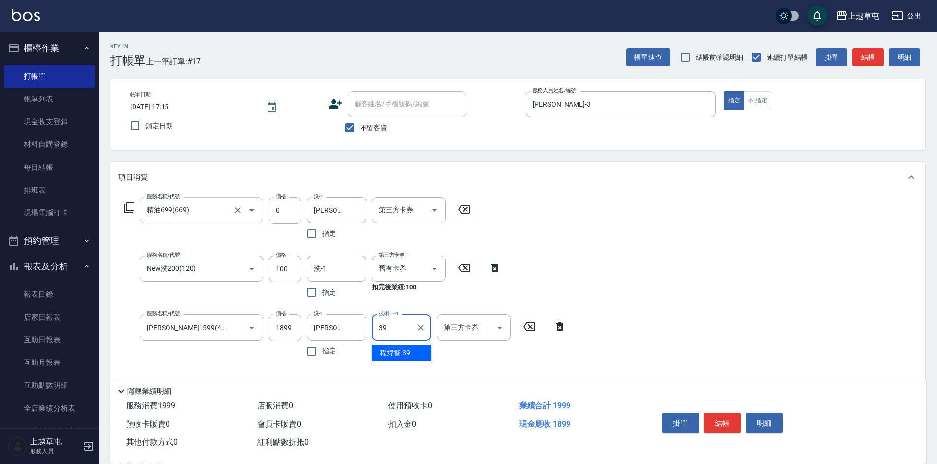
type input "[PERSON_NAME]-39"
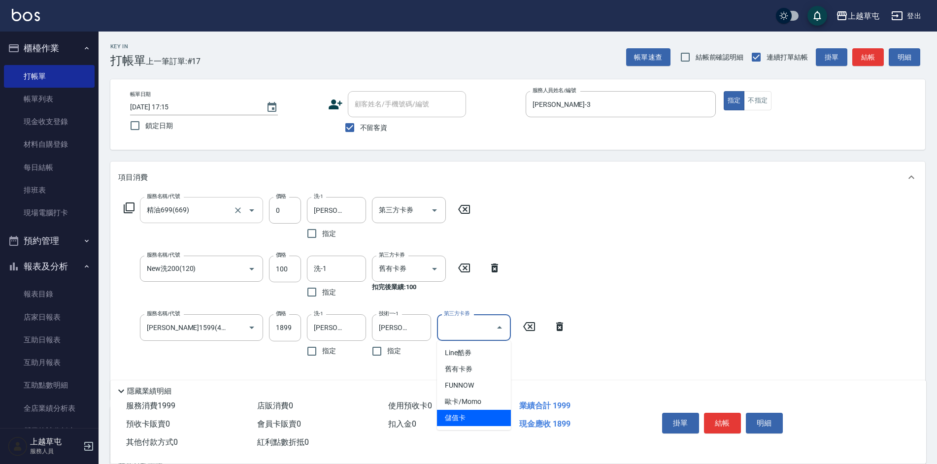
type input "儲值卡"
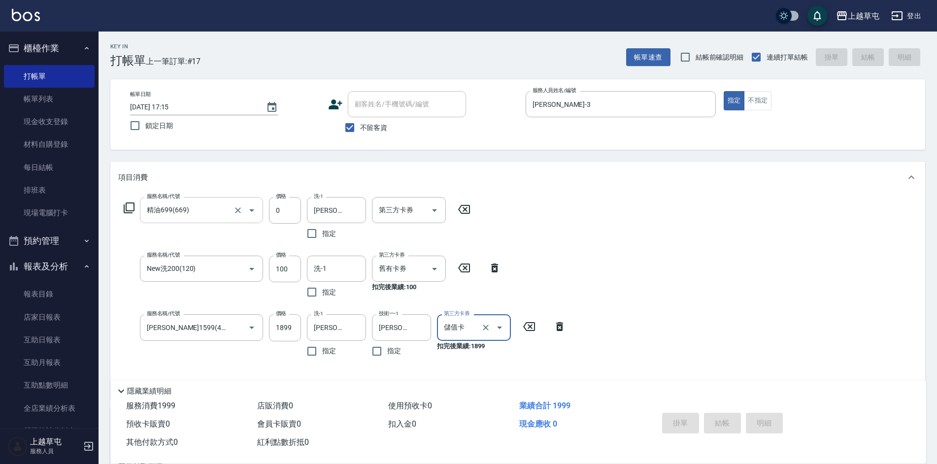
type input "[DATE] 17:28"
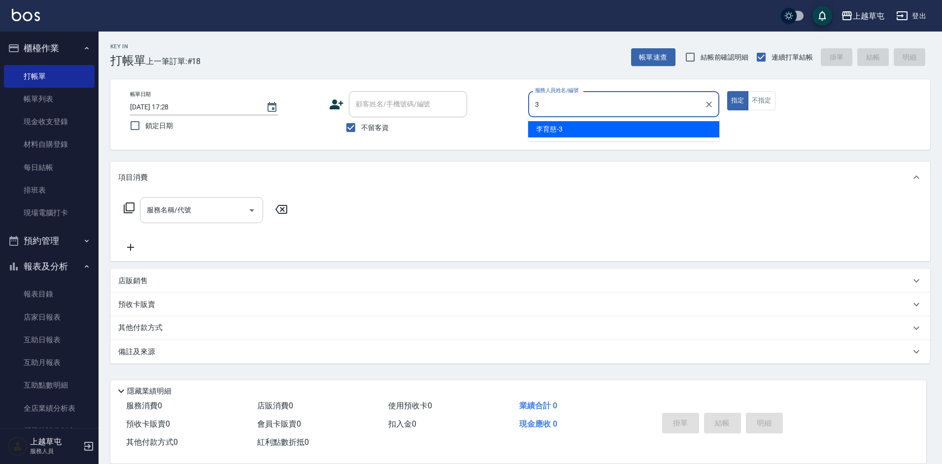
type input "[PERSON_NAME]-3"
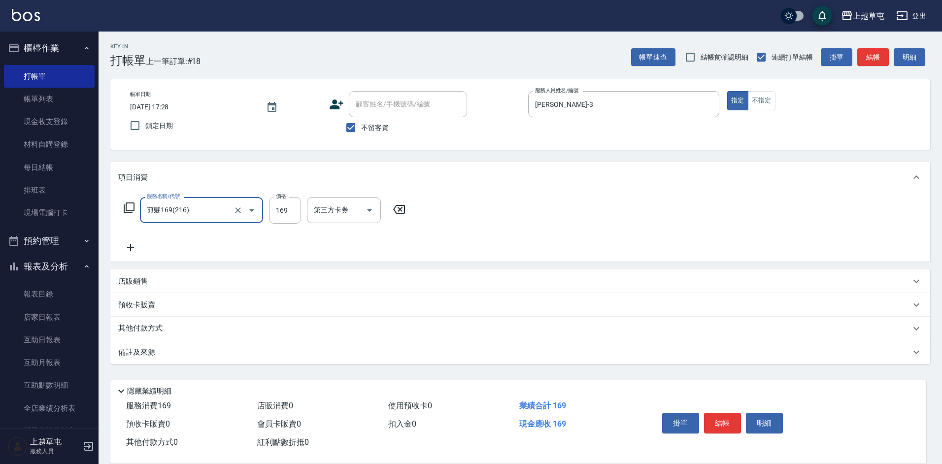
type input "剪髮169(216)"
click at [288, 211] on input "22" at bounding box center [285, 210] width 32 height 27
type input "250"
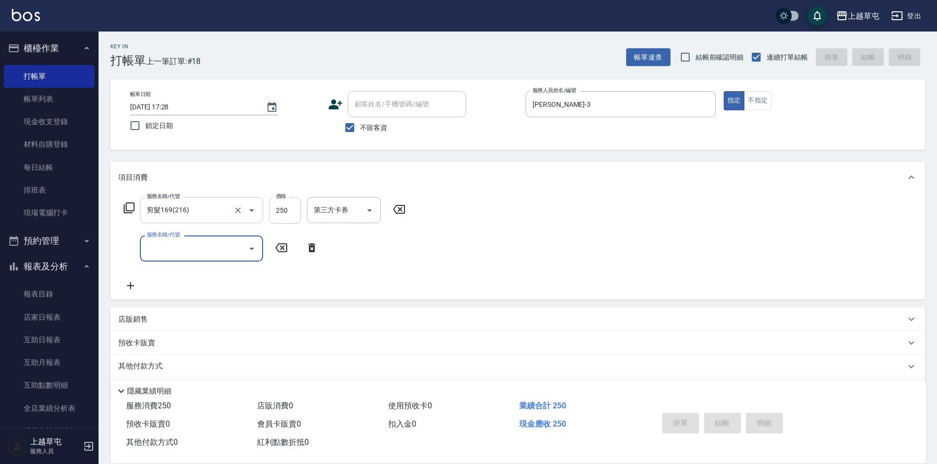
type input "[DATE] 17:43"
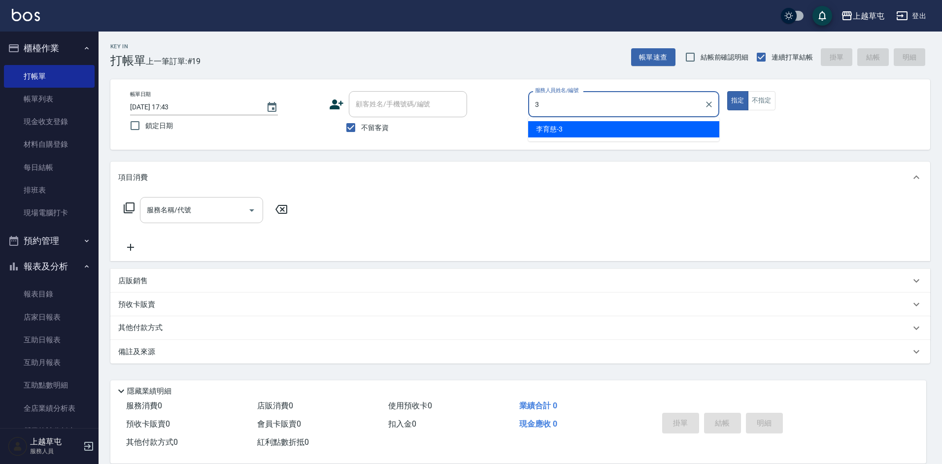
type input "[PERSON_NAME]-3"
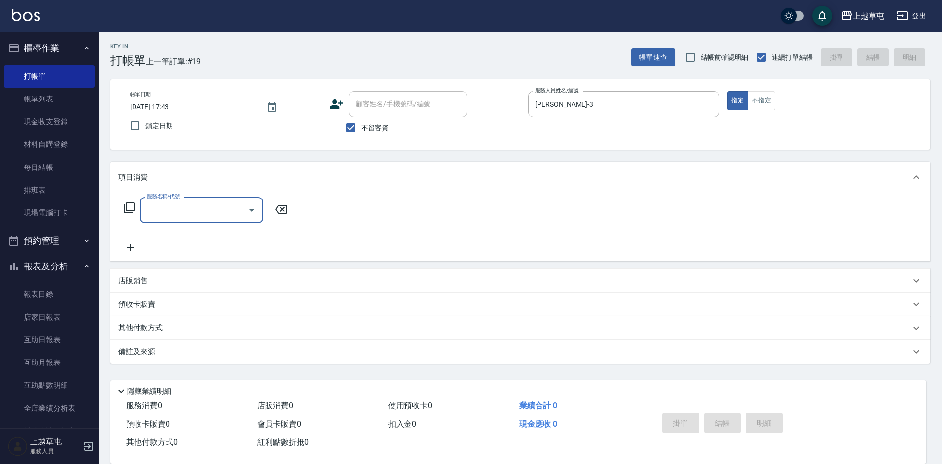
type input "3"
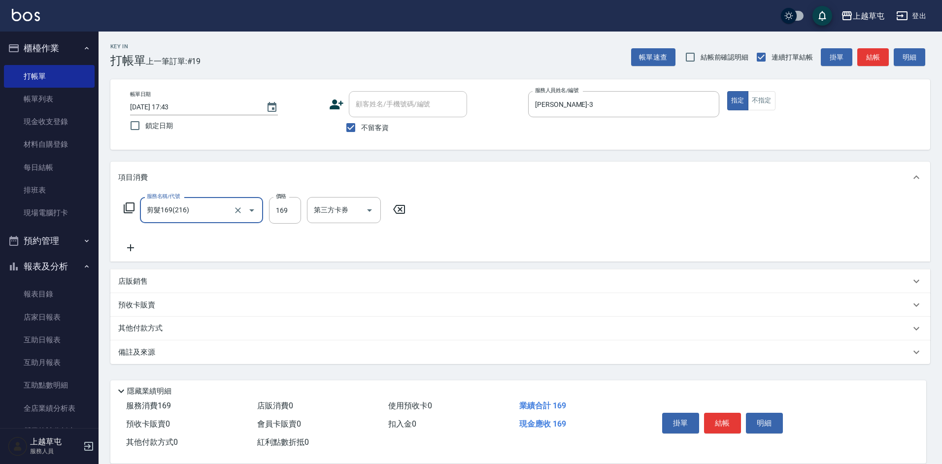
type input "剪髮169(216)"
click at [235, 210] on icon "Clear" at bounding box center [238, 210] width 10 height 10
type input "350"
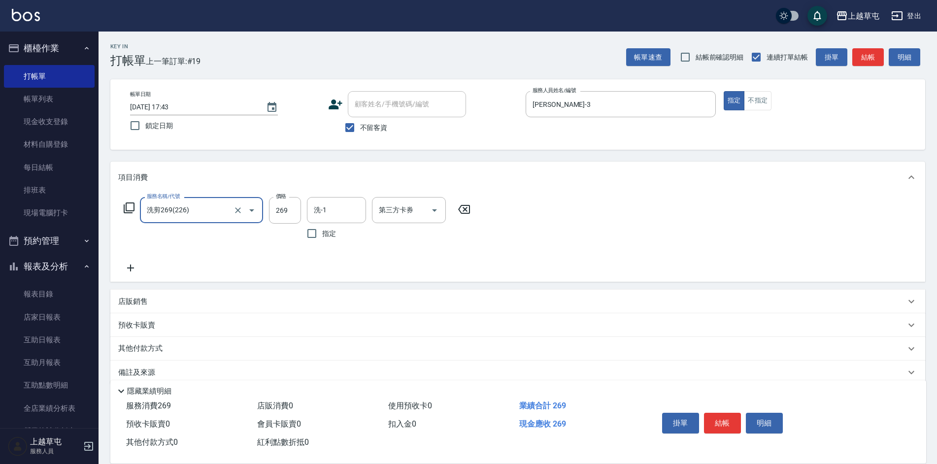
type input "洗剪269(226)"
type input "350"
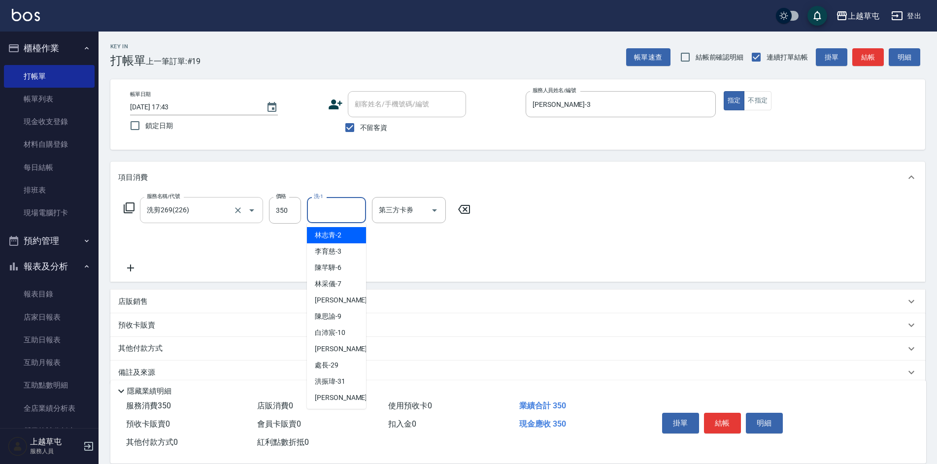
click at [345, 205] on input "洗-1" at bounding box center [336, 209] width 50 height 17
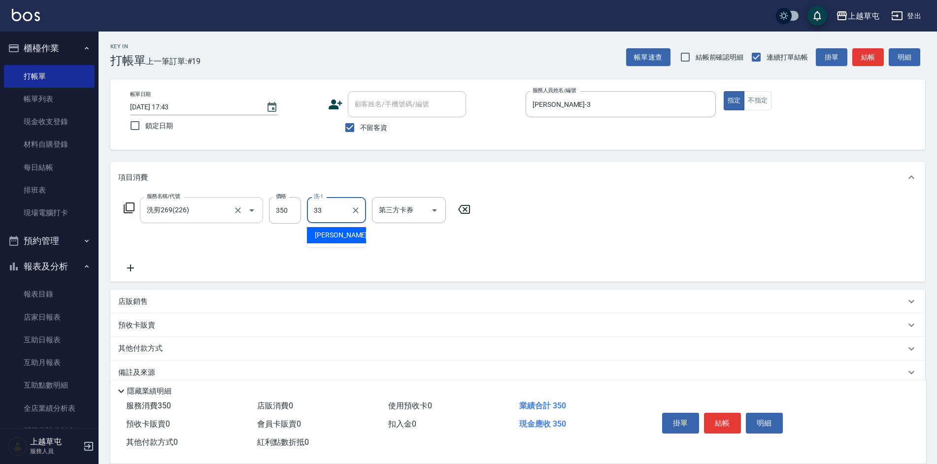
type input "[PERSON_NAME]-33"
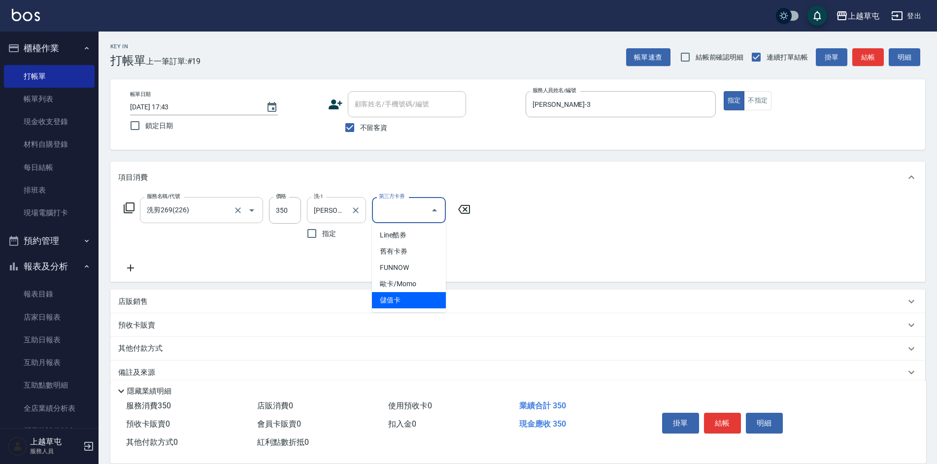
type input "儲值卡"
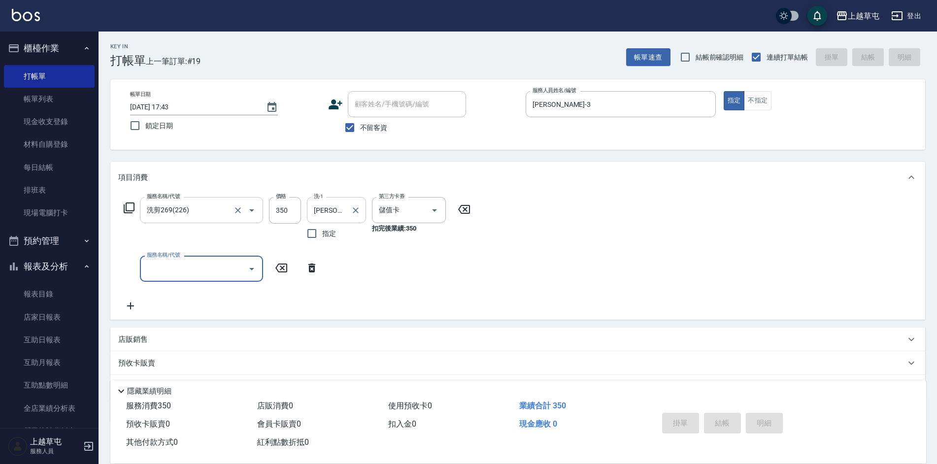
type input "[DATE] 17:44"
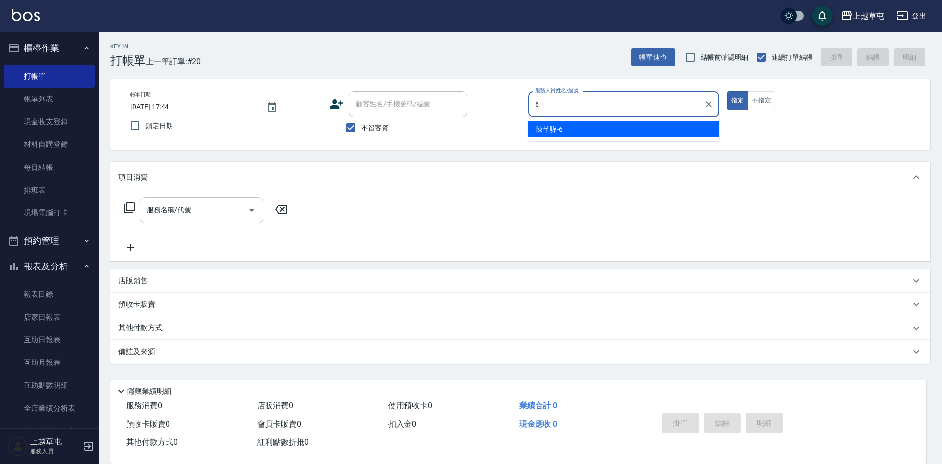
type input "[PERSON_NAME]-6"
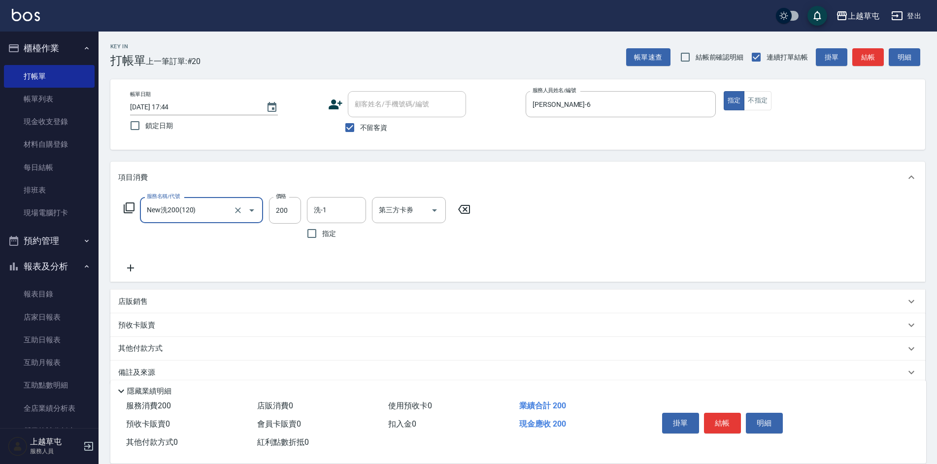
type input "New洗200(120)"
type input "[PERSON_NAME]25"
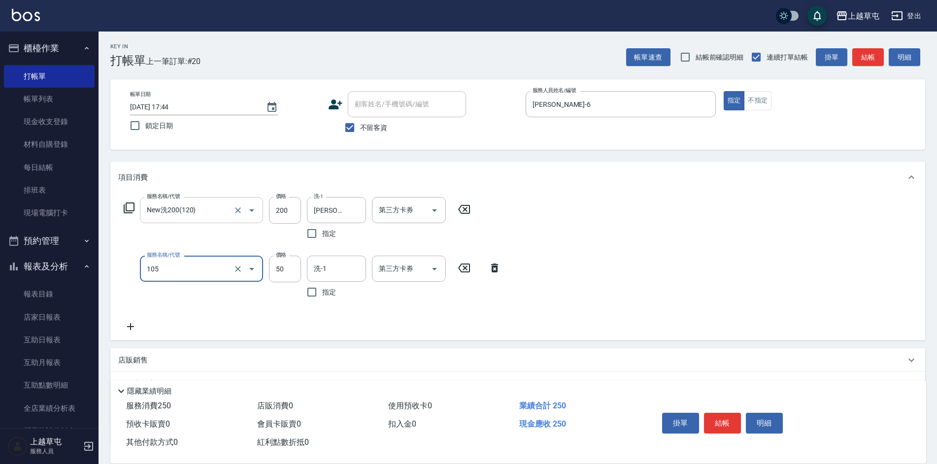
type input "精油50(105)"
type input "[PERSON_NAME]25"
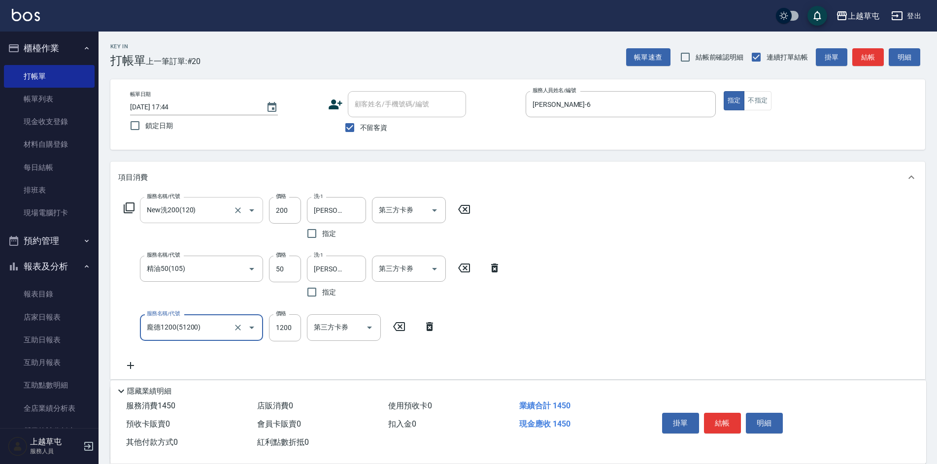
type input "龐德1200(51200)"
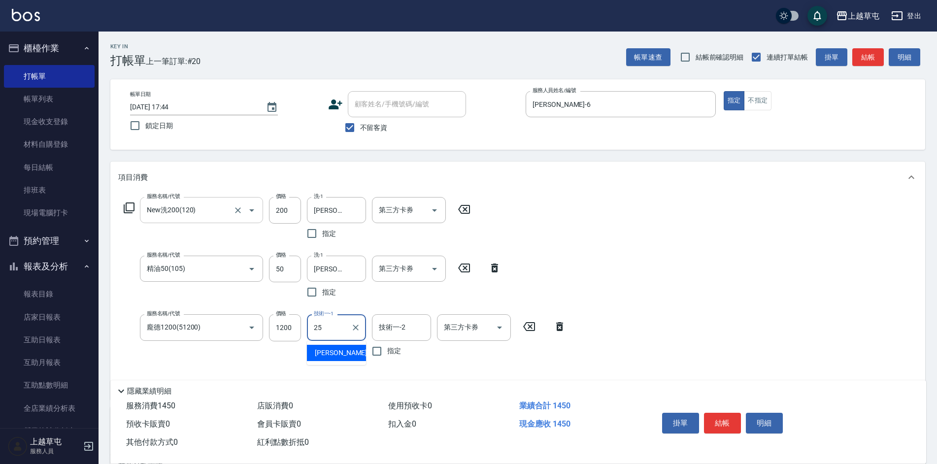
type input "[PERSON_NAME]25"
type input "25"
click at [423, 331] on icon "Clear" at bounding box center [421, 328] width 10 height 10
click at [653, 280] on div "服務名稱/代號 New洗200(120) 服務名稱/代號 價格 200 價格 洗-1 [PERSON_NAME]-25 洗-1 指定 第三方卡券 第三方卡券 …" at bounding box center [517, 296] width 815 height 206
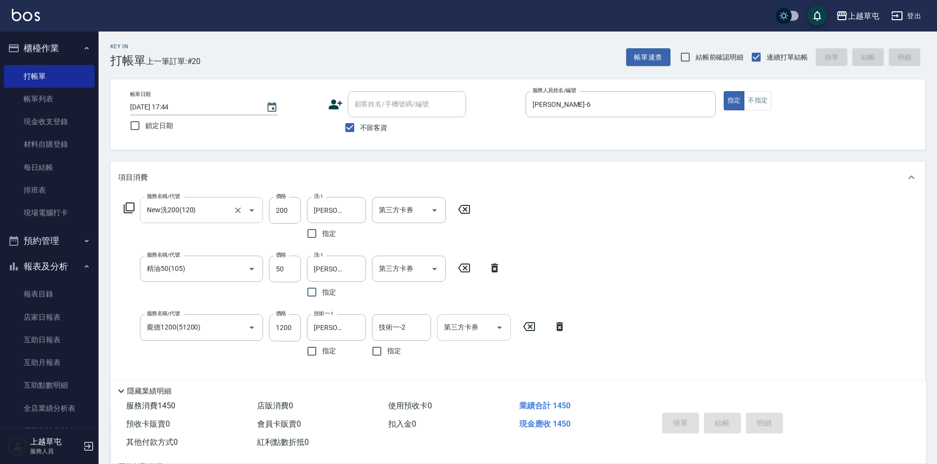
type input "[DATE] 17:50"
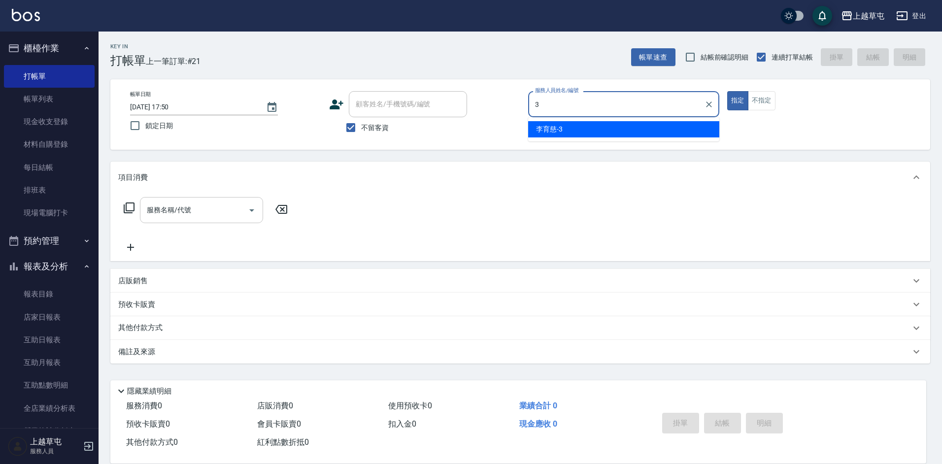
type input "[PERSON_NAME]-3"
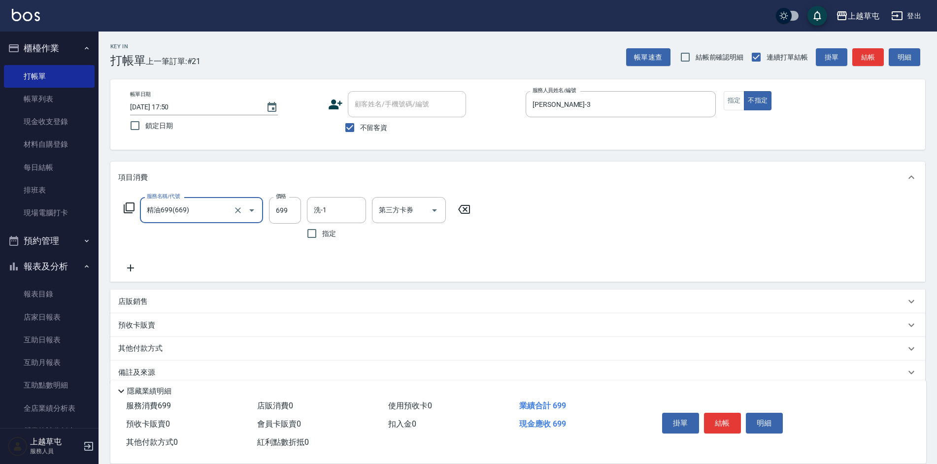
type input "精油699(669)"
type input "[PERSON_NAME]25"
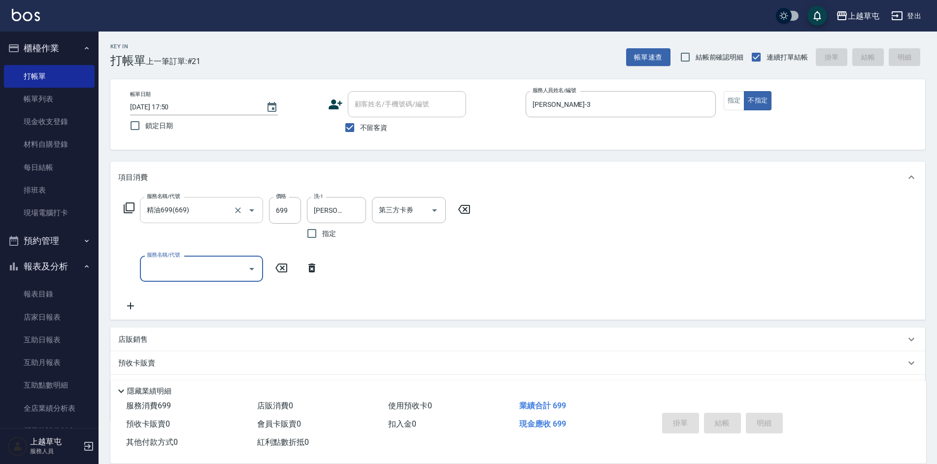
type input "[DATE] 17:51"
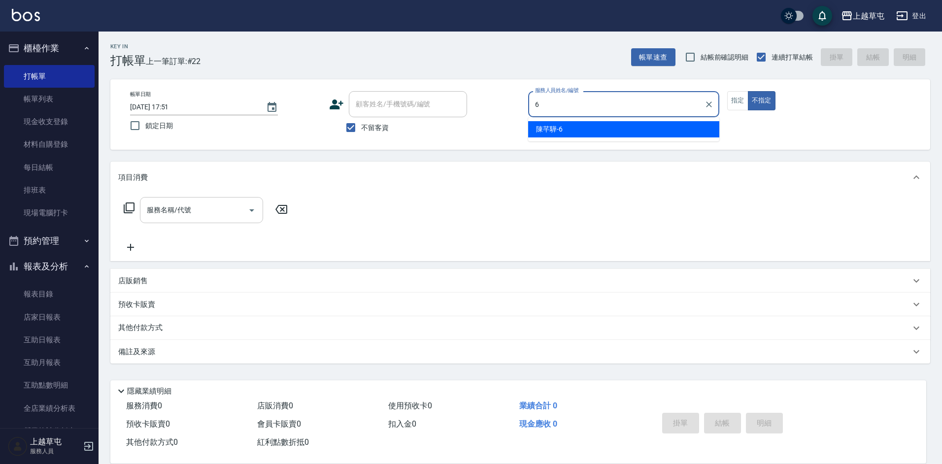
type input "[PERSON_NAME]-6"
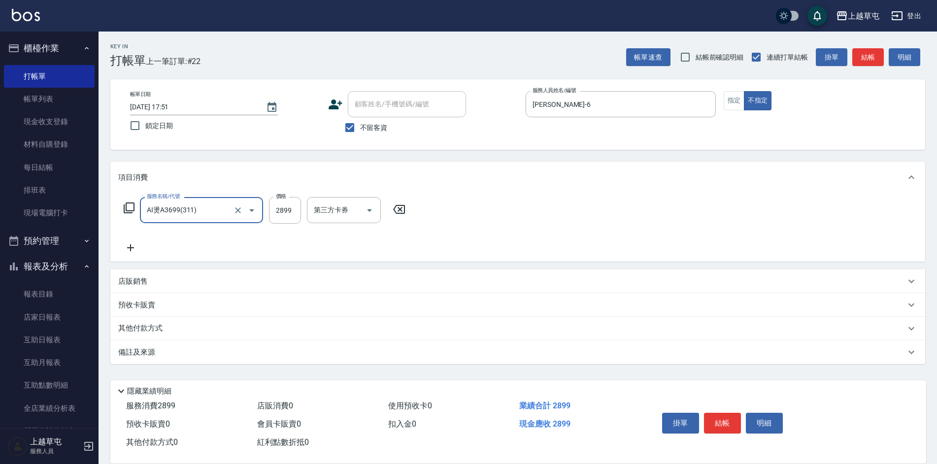
type input "AI燙A3699(311)"
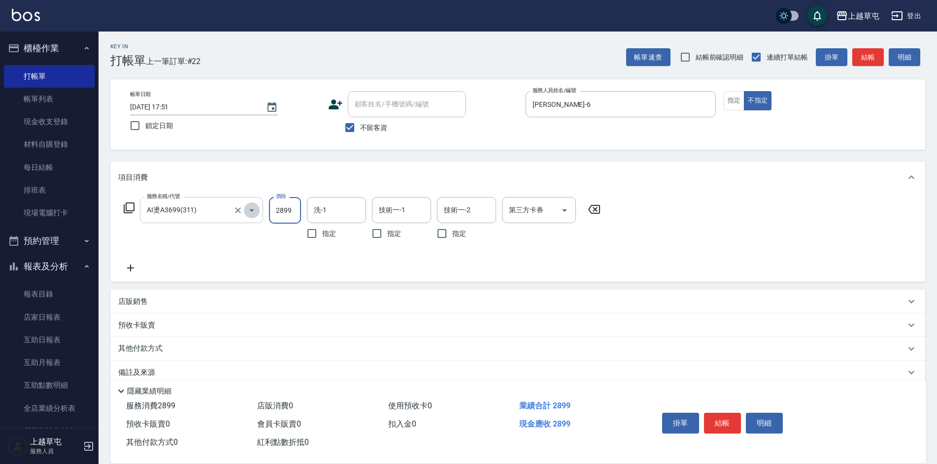
click at [252, 212] on icon "Open" at bounding box center [252, 210] width 12 height 12
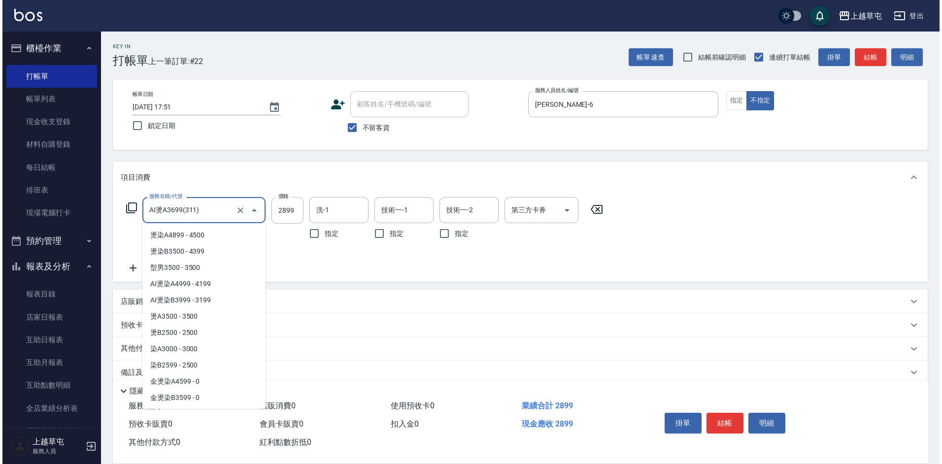
scroll to position [111, 0]
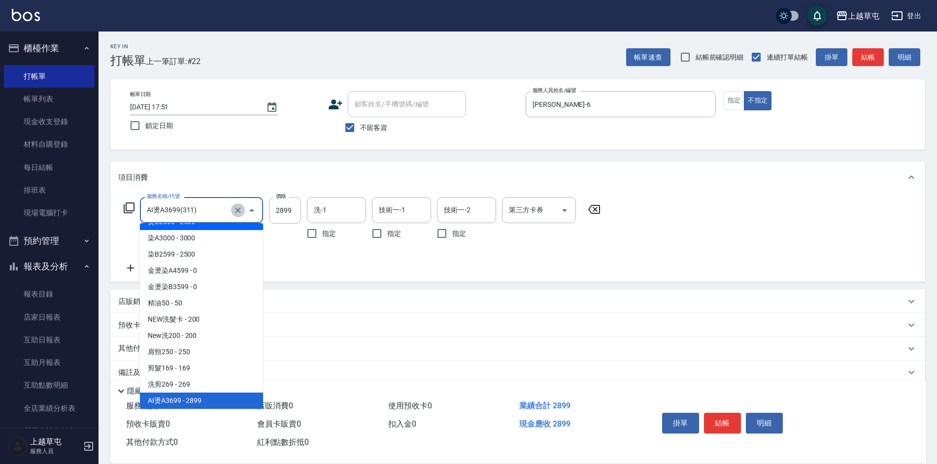
click at [239, 209] on icon "Clear" at bounding box center [238, 210] width 10 height 10
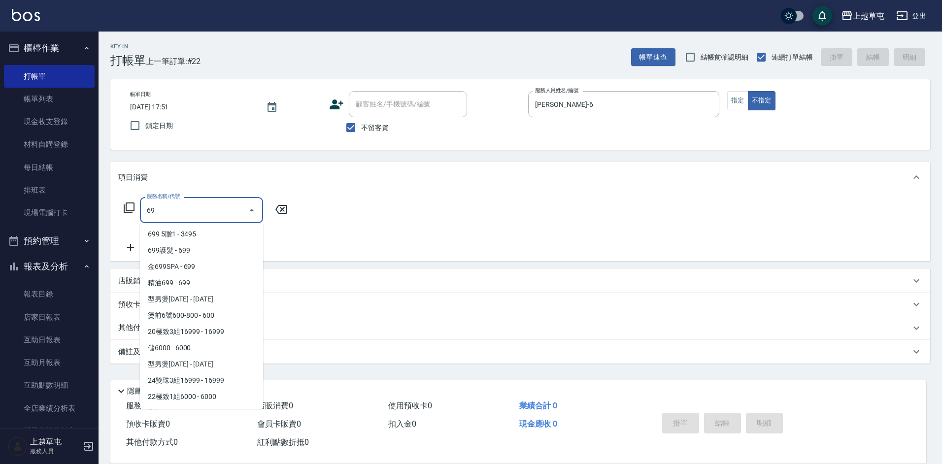
scroll to position [0, 0]
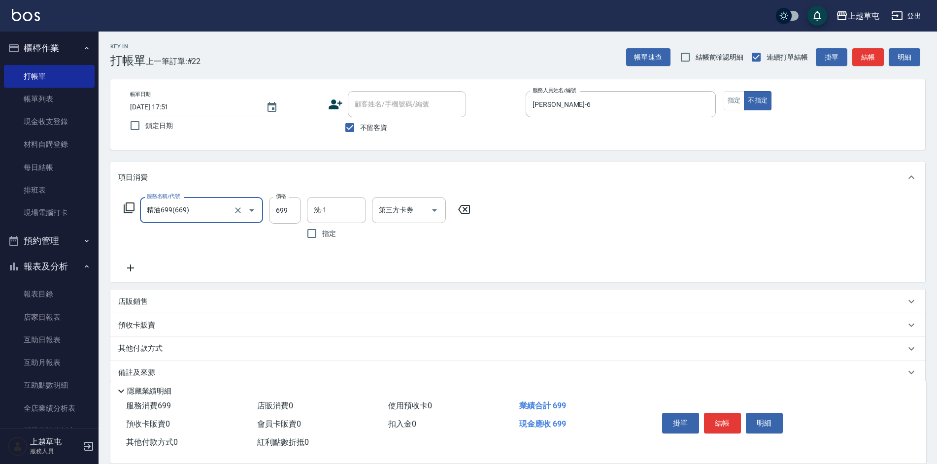
type input "精油699(669)"
type input "[PERSON_NAME]-33"
